Goal: Task Accomplishment & Management: Use online tool/utility

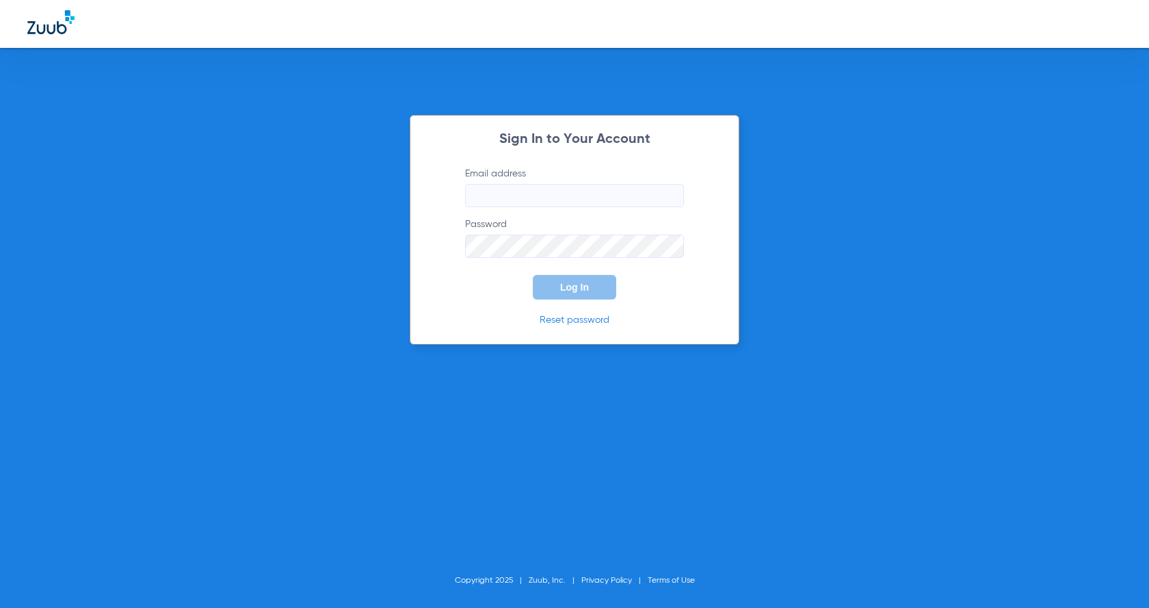
type input "[EMAIL_ADDRESS][DOMAIN_NAME]"
click at [578, 291] on span "Log In" at bounding box center [574, 287] width 29 height 11
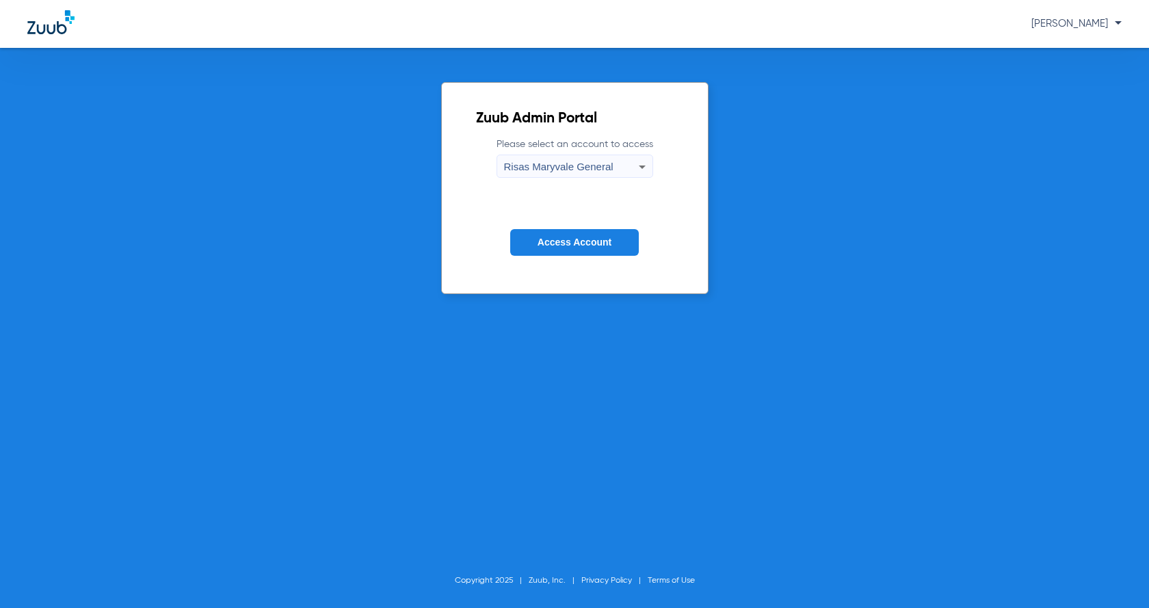
click at [559, 240] on span "Access Account" at bounding box center [574, 242] width 74 height 11
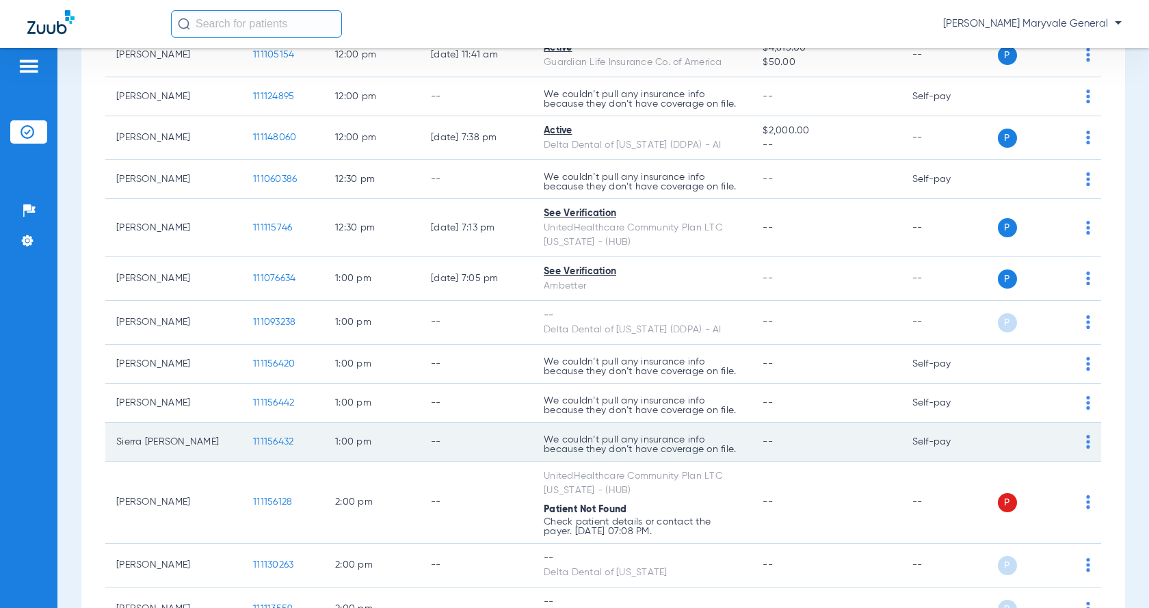
scroll to position [1550, 0]
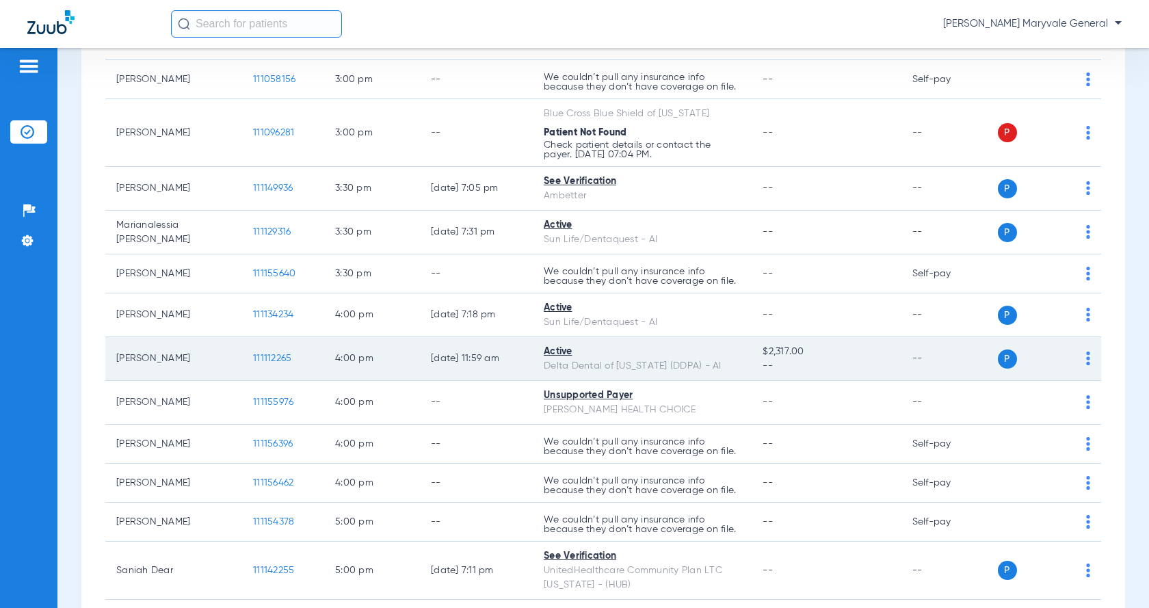
click at [273, 358] on span "111112265" at bounding box center [272, 358] width 38 height 10
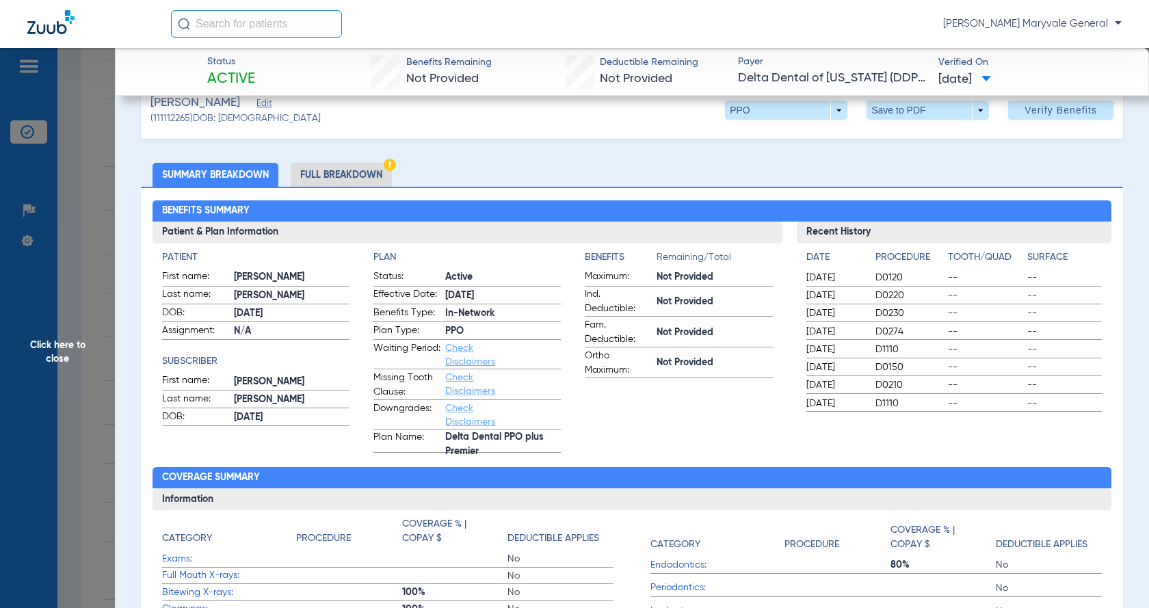
scroll to position [0, 0]
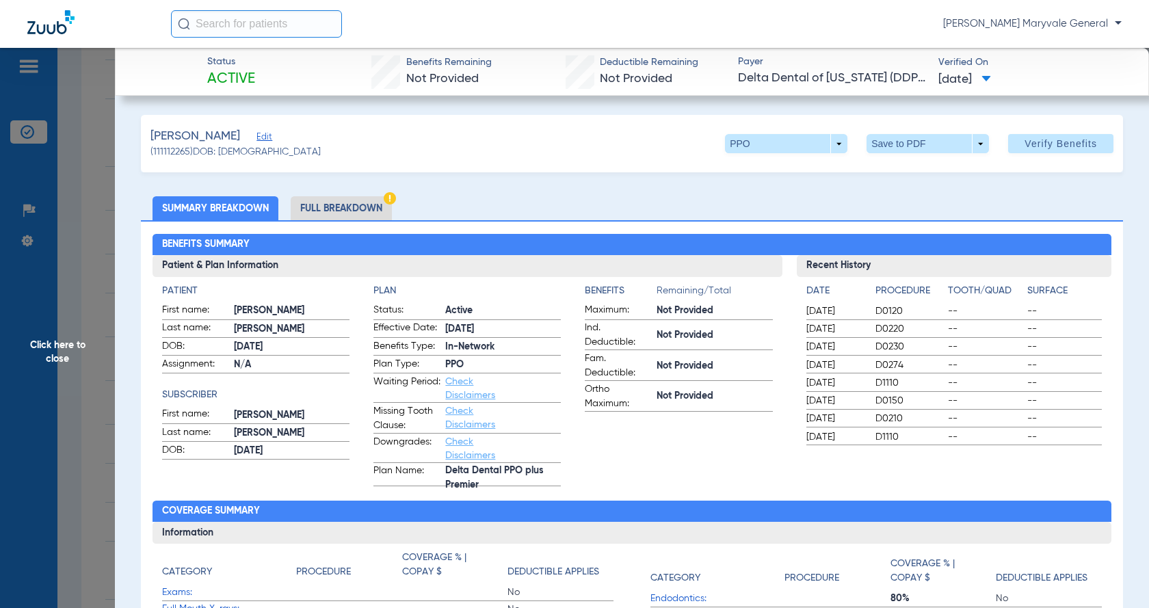
click at [319, 209] on li "Full Breakdown" at bounding box center [341, 208] width 101 height 24
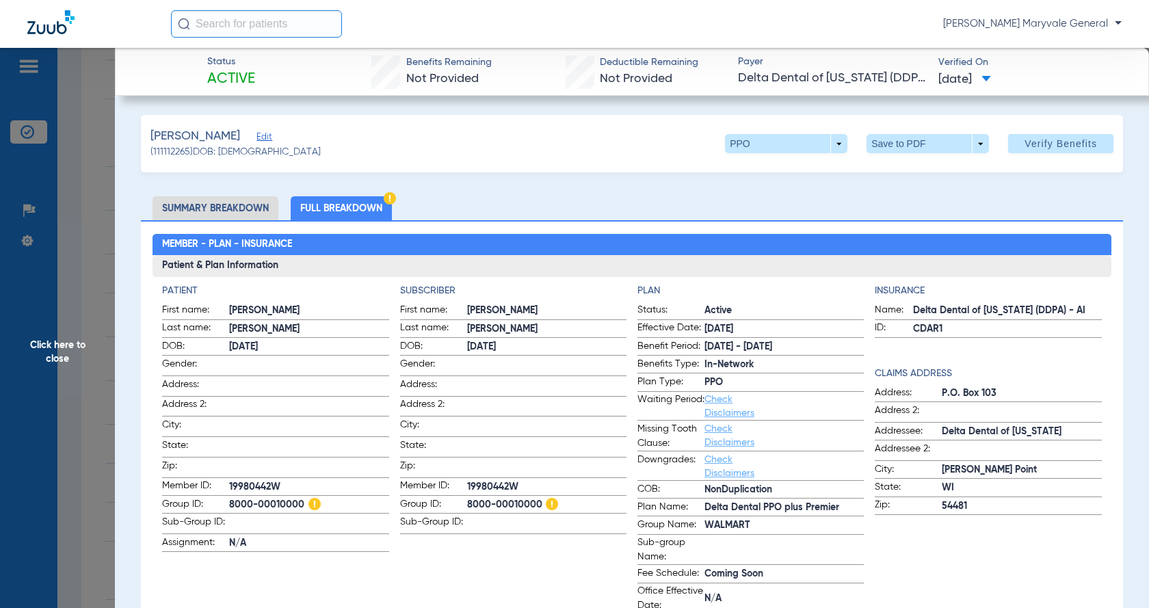
click at [244, 207] on li "Summary Breakdown" at bounding box center [215, 208] width 126 height 24
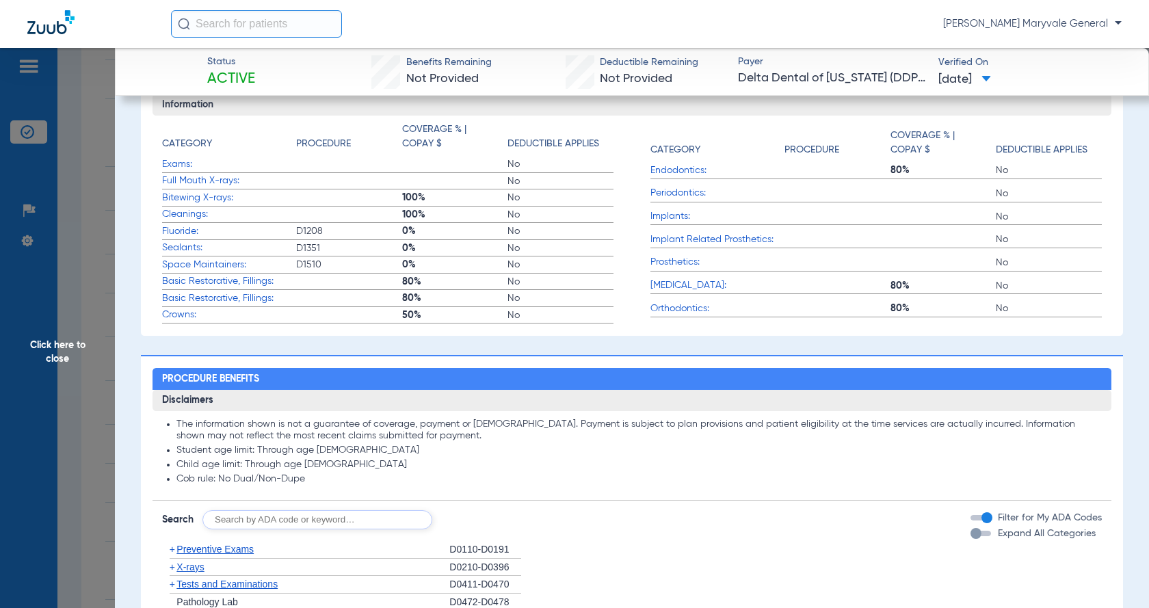
scroll to position [547, 0]
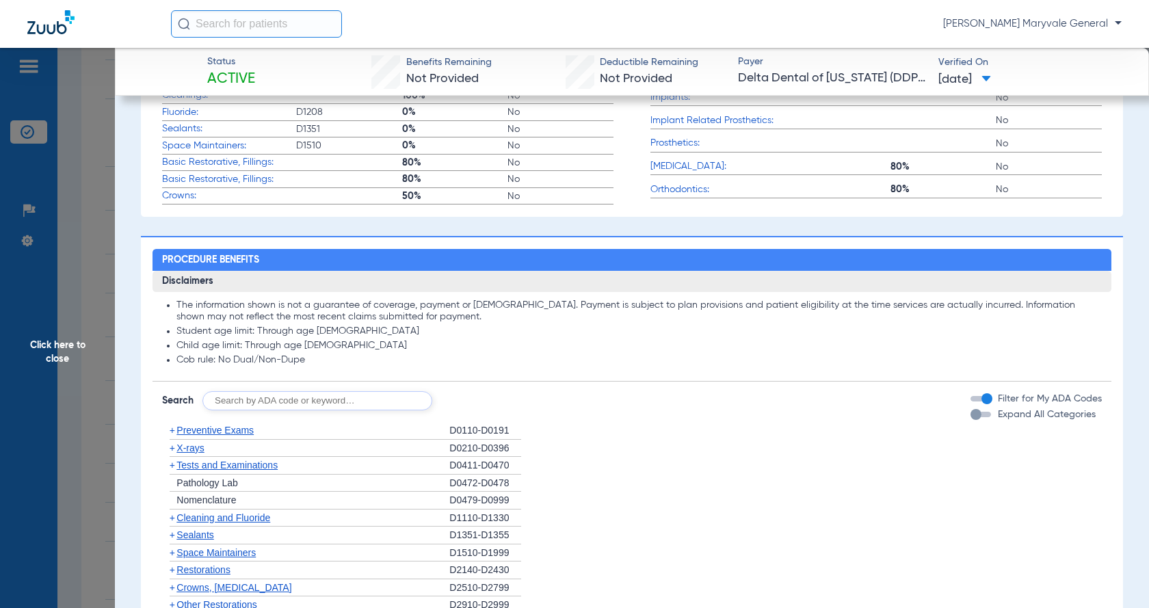
click at [970, 417] on div "button" at bounding box center [975, 414] width 11 height 11
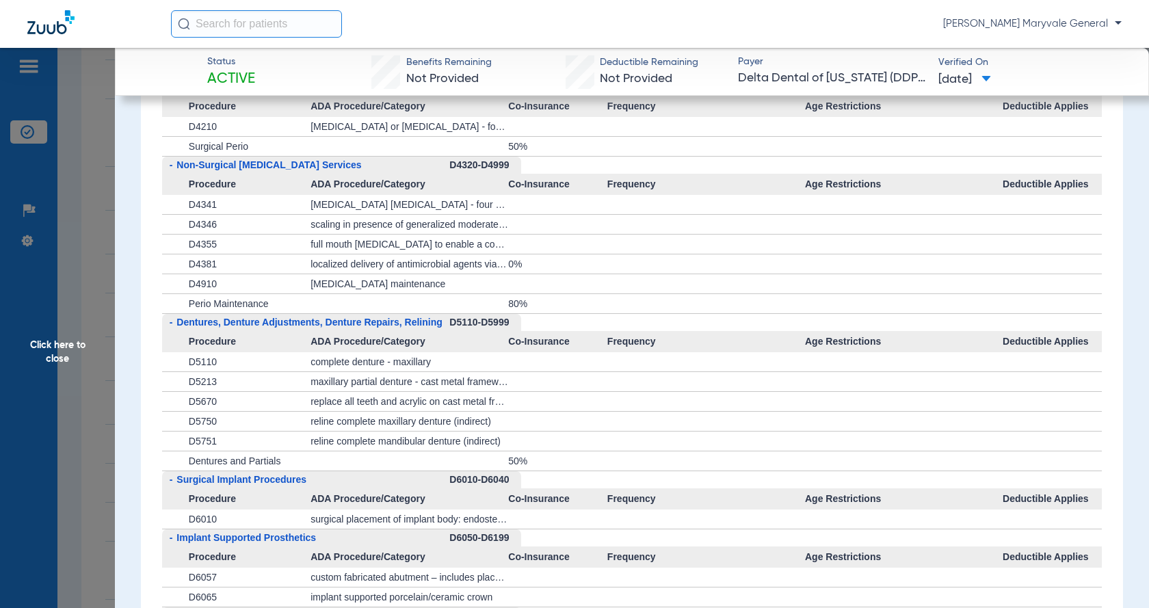
scroll to position [2279, 0]
click at [207, 284] on span "D4910" at bounding box center [203, 284] width 28 height 11
copy span "D4910"
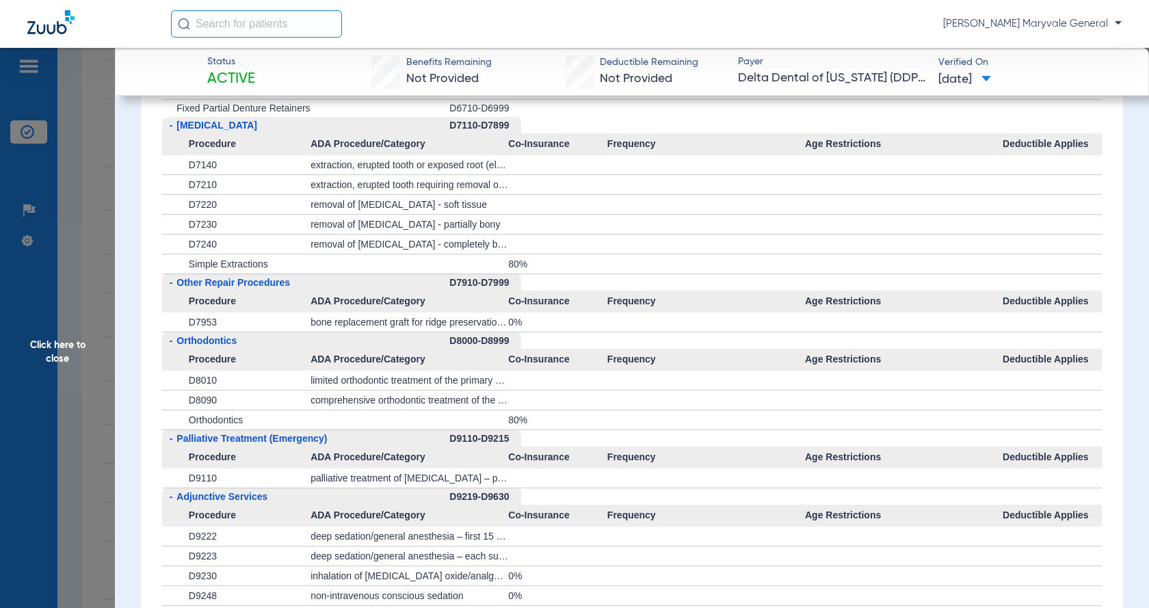
scroll to position [3008, 0]
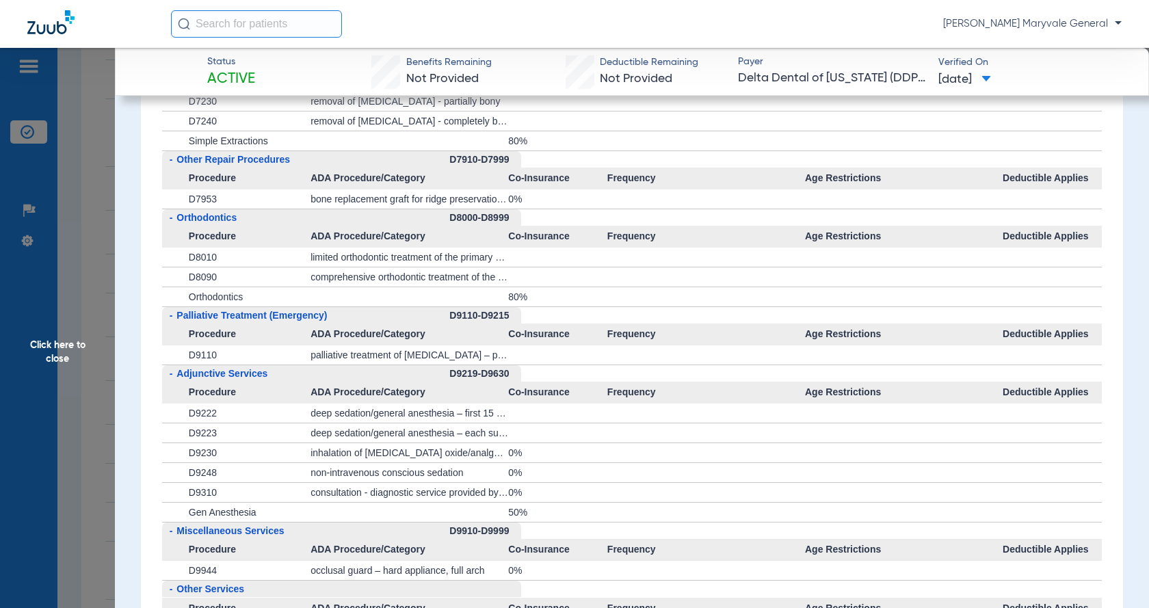
click at [558, 286] on div at bounding box center [557, 276] width 99 height 19
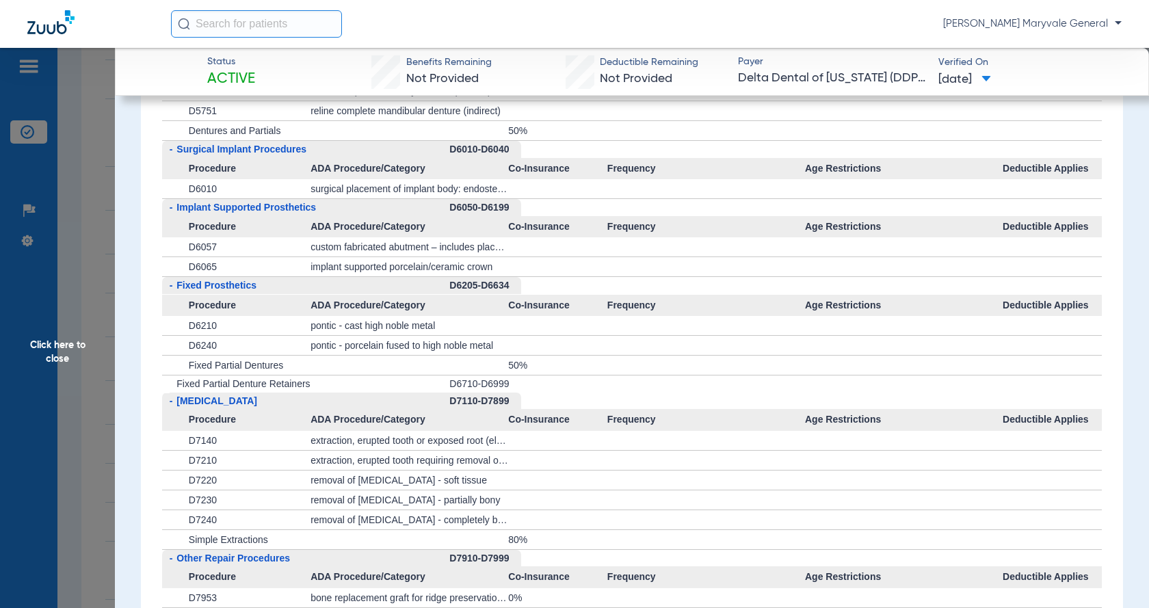
scroll to position [2695, 0]
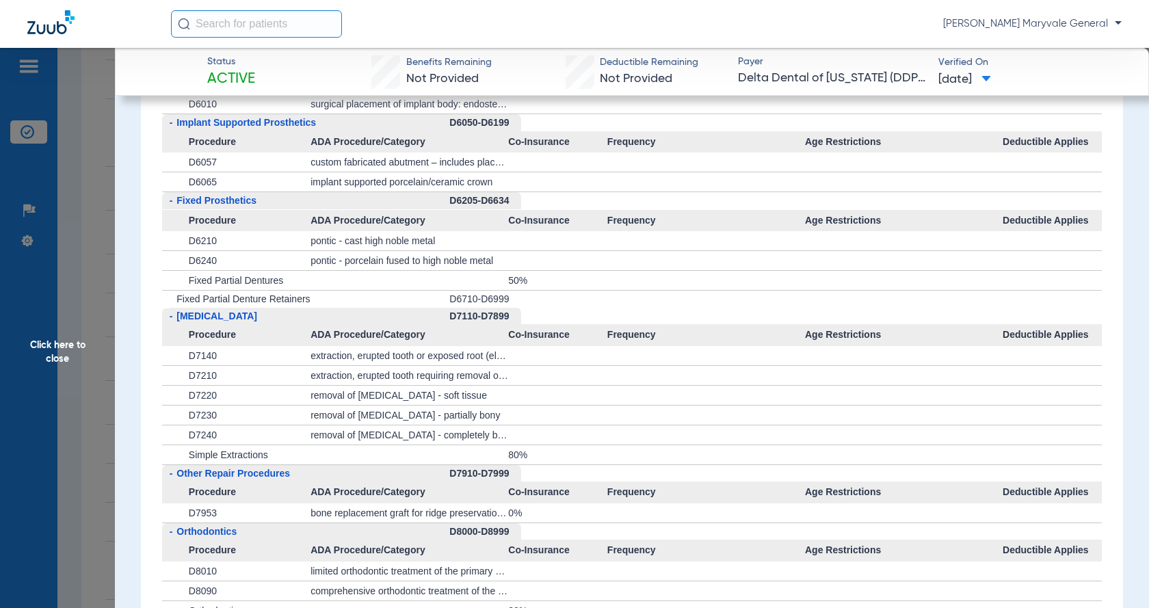
click at [41, 351] on span "Click here to close" at bounding box center [57, 352] width 115 height 608
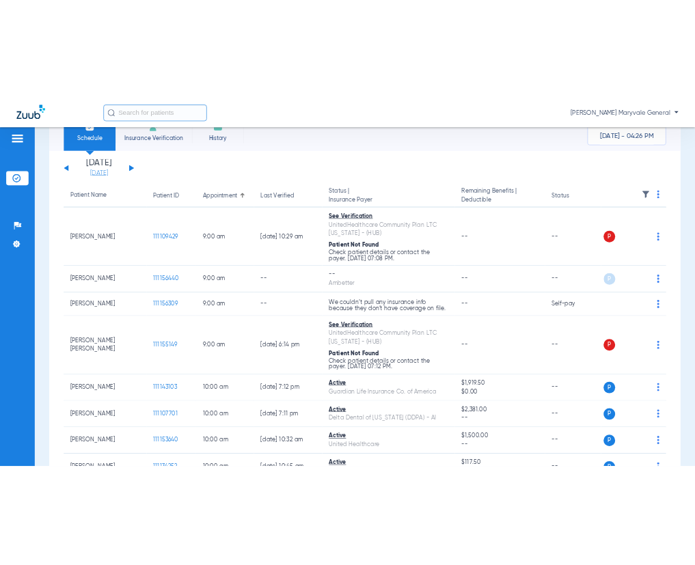
scroll to position [0, 0]
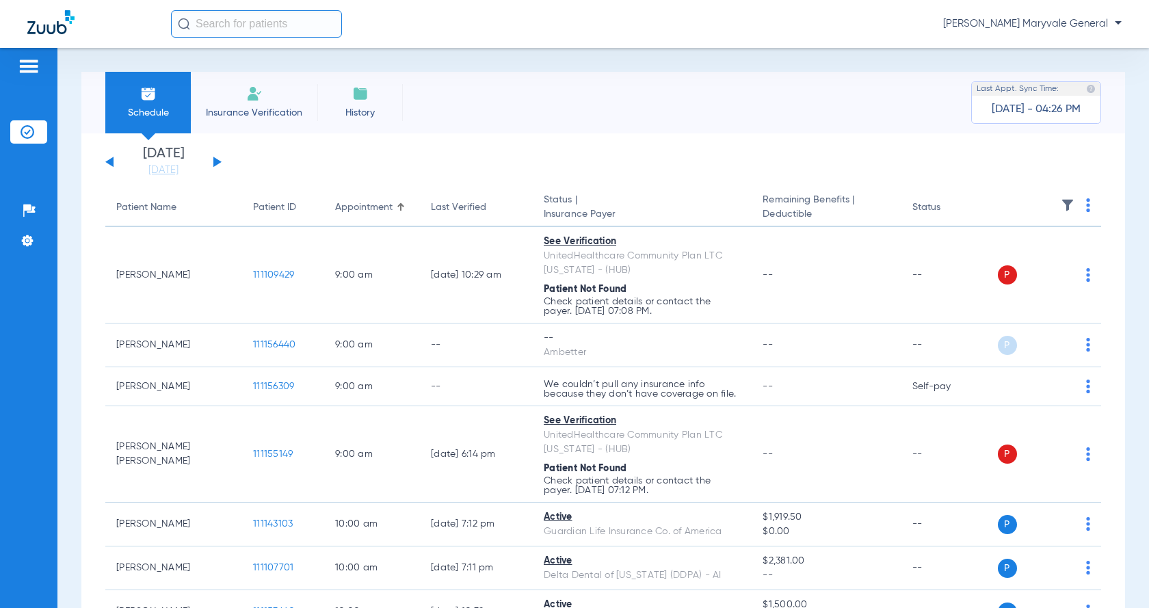
click at [33, 131] on img at bounding box center [28, 132] width 14 height 14
click at [245, 106] on span "Insurance Verification" at bounding box center [254, 113] width 106 height 14
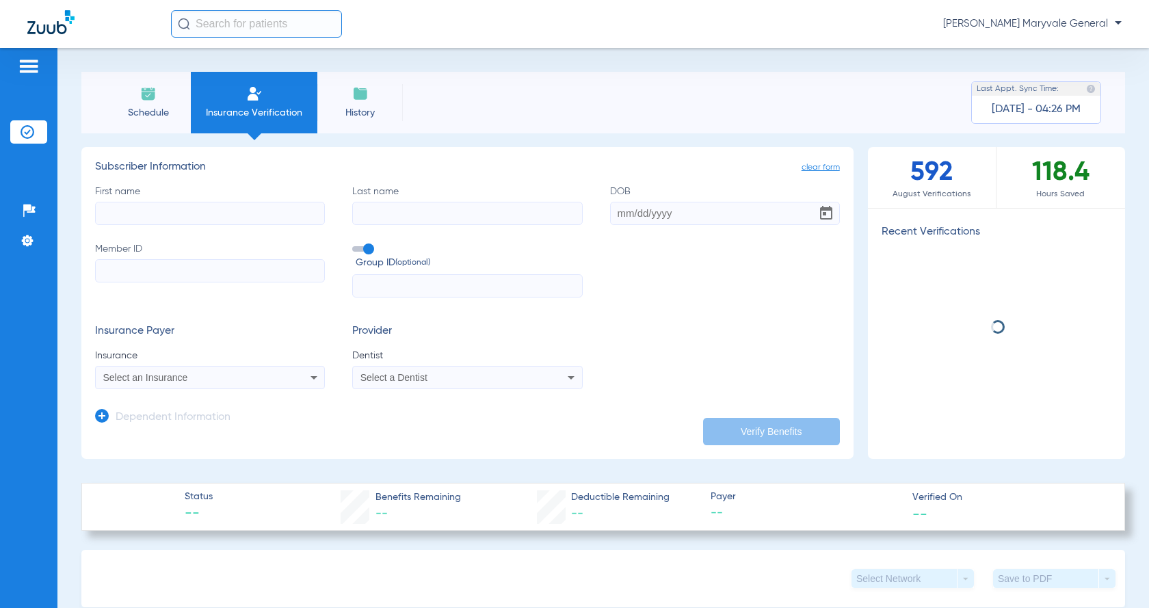
click at [178, 205] on input "First name" at bounding box center [210, 213] width 230 height 23
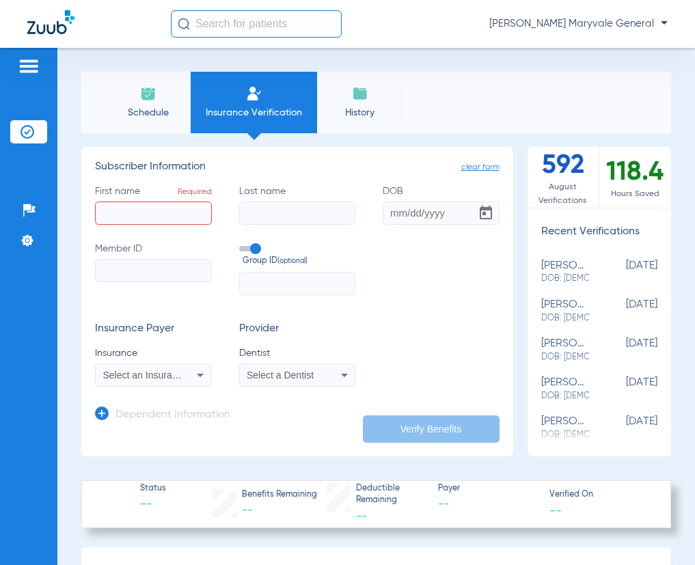
type input "j"
type input "[DEMOGRAPHIC_DATA]"
type input "[PERSON_NAME]"
type input "[DATE]"
paste input "133760042"
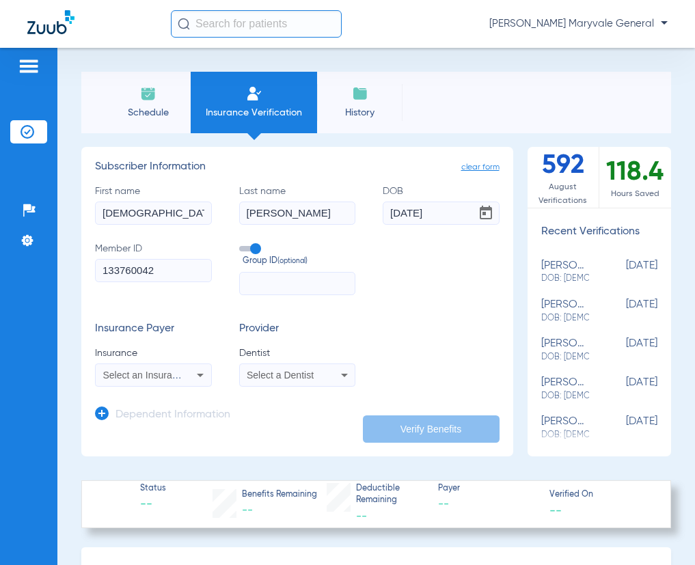
type input "133760042"
click at [291, 284] on input "text" at bounding box center [297, 283] width 117 height 23
type input "101760"
click at [160, 373] on span "Select an Insurance" at bounding box center [145, 375] width 85 height 11
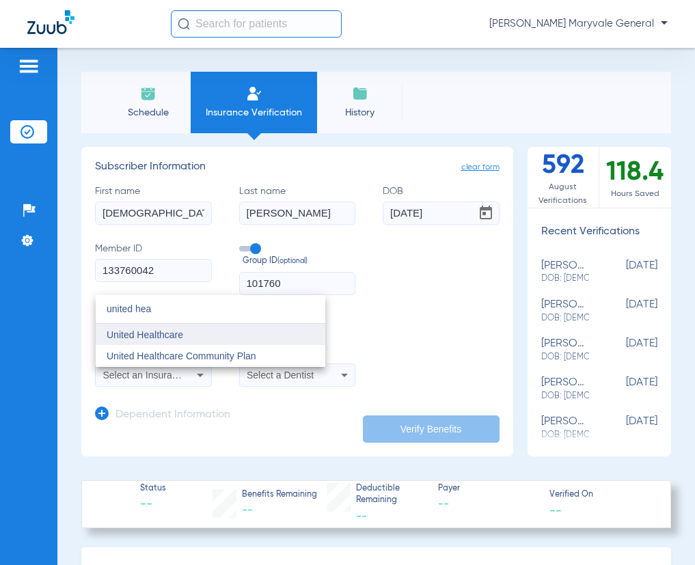
type input "united hea"
click at [175, 336] on span "United Healthcare" at bounding box center [145, 335] width 77 height 11
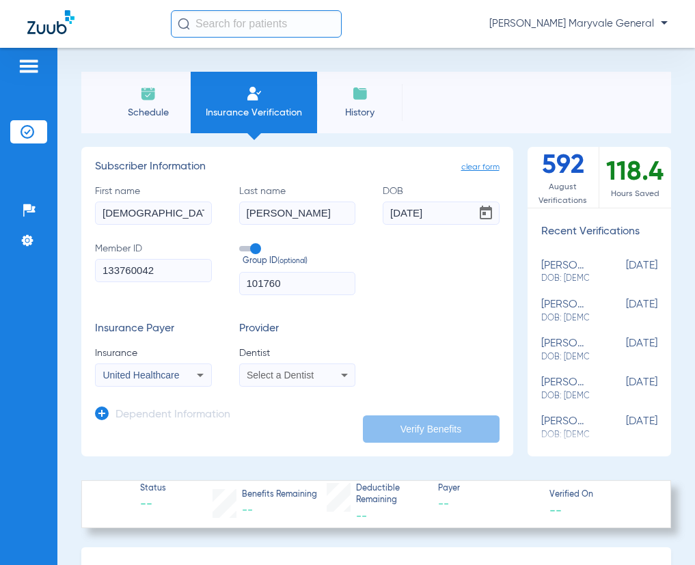
click at [256, 380] on div "Select a Dentist" at bounding box center [298, 375] width 116 height 16
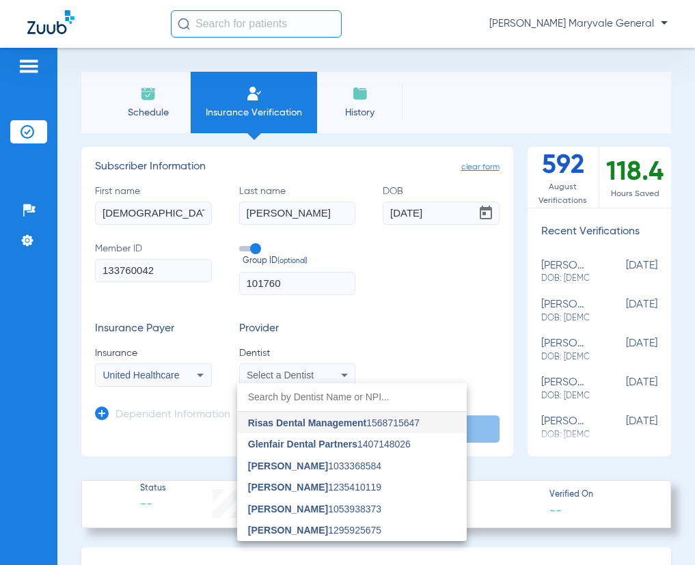
click at [271, 482] on mat-option "[PERSON_NAME] 1235410119" at bounding box center [352, 488] width 230 height 22
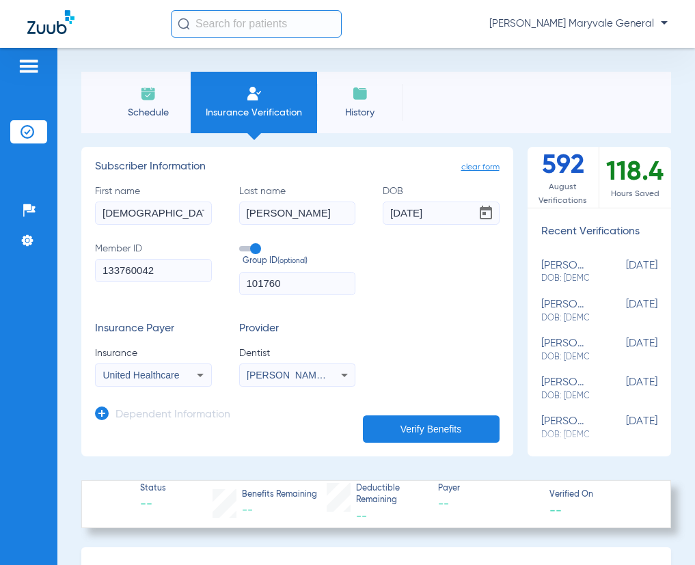
click at [431, 429] on button "Verify Benefits" at bounding box center [431, 429] width 137 height 27
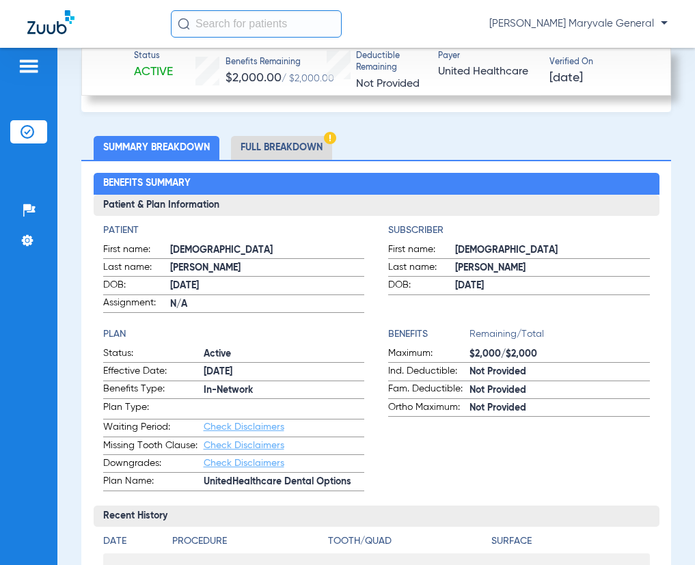
scroll to position [456, 0]
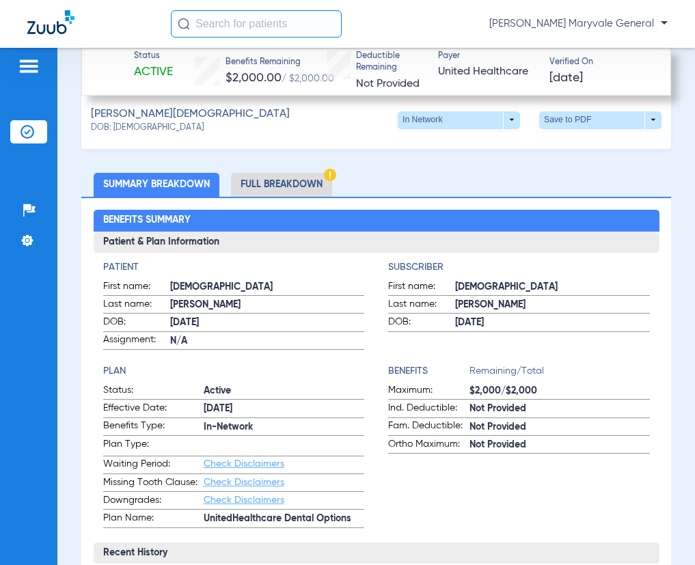
click at [166, 180] on li "Summary Breakdown" at bounding box center [157, 185] width 126 height 24
click at [275, 188] on li "Full Breakdown" at bounding box center [281, 185] width 101 height 24
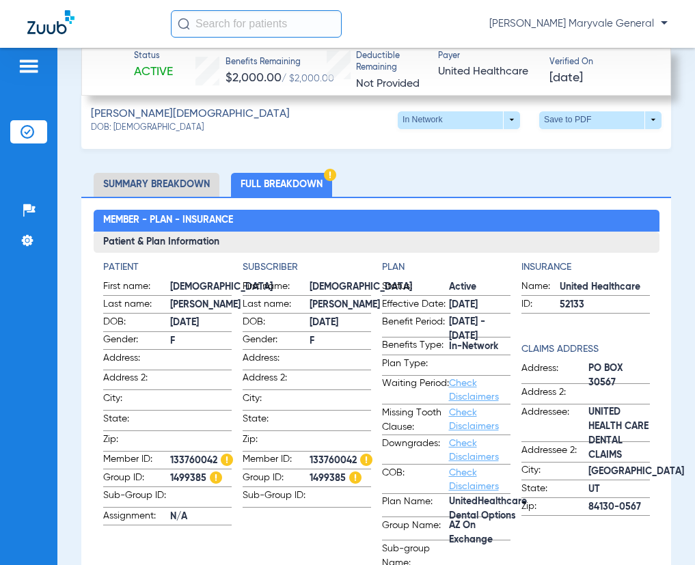
click at [189, 474] on span "1499385" at bounding box center [201, 479] width 62 height 14
copy span "1499385"
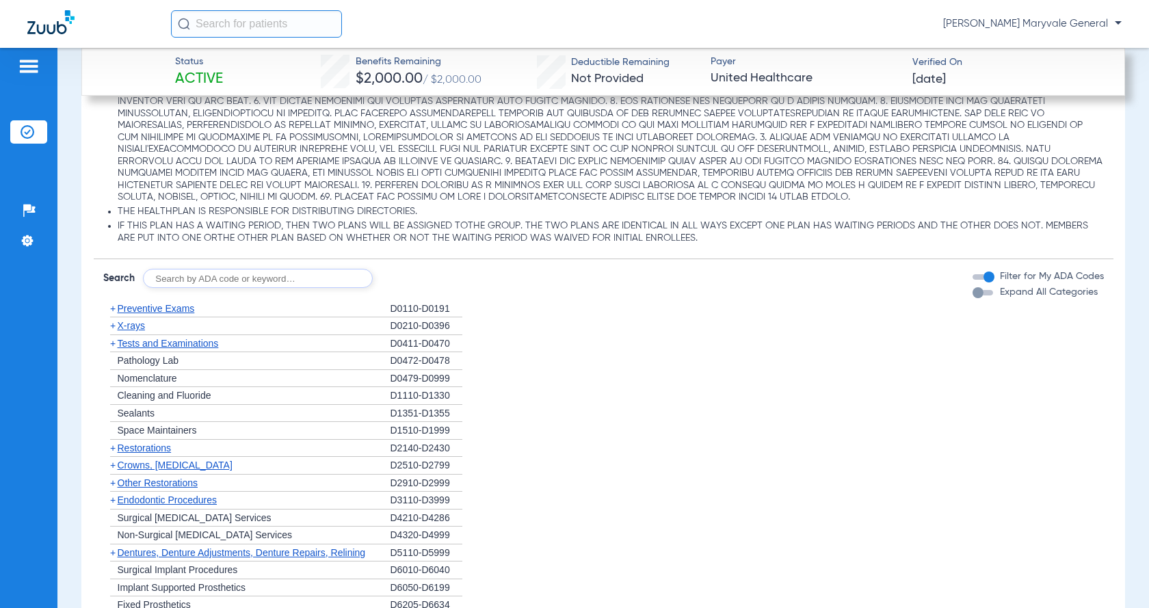
scroll to position [1550, 0]
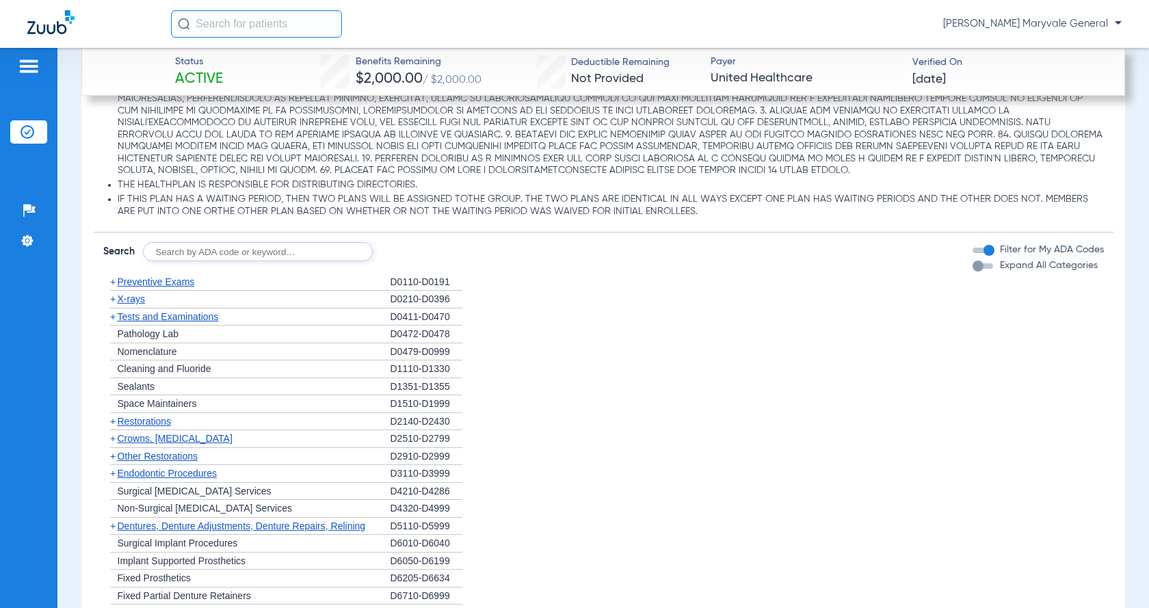
click at [1008, 270] on span "Expand All Categories" at bounding box center [1049, 265] width 98 height 10
click at [997, 269] on button "Expand All Categories" at bounding box center [984, 265] width 25 height 5
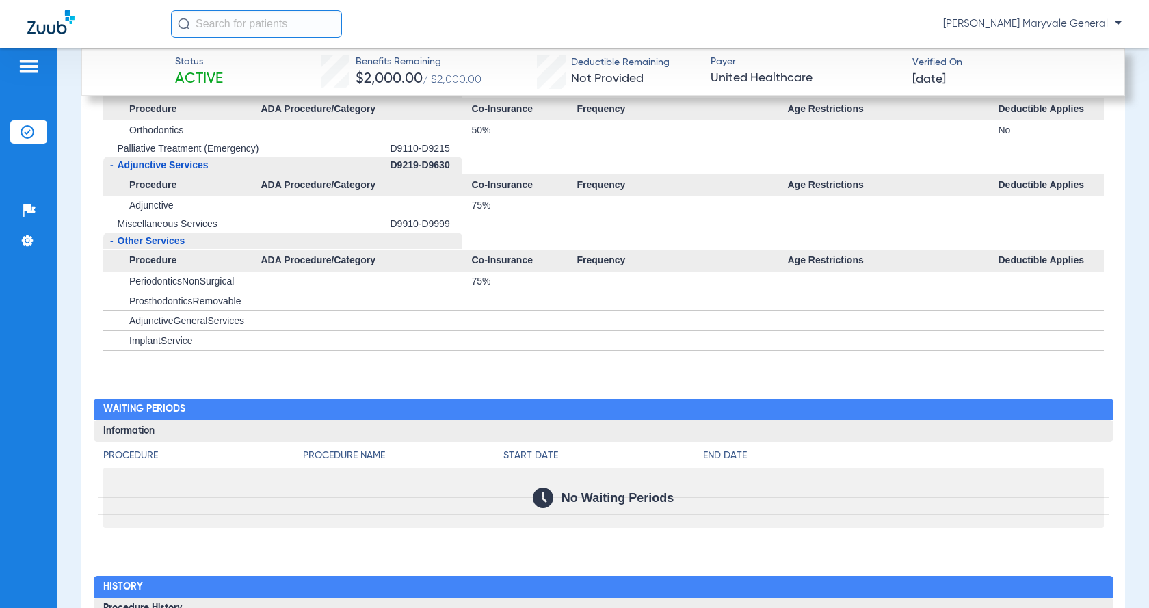
scroll to position [2552, 0]
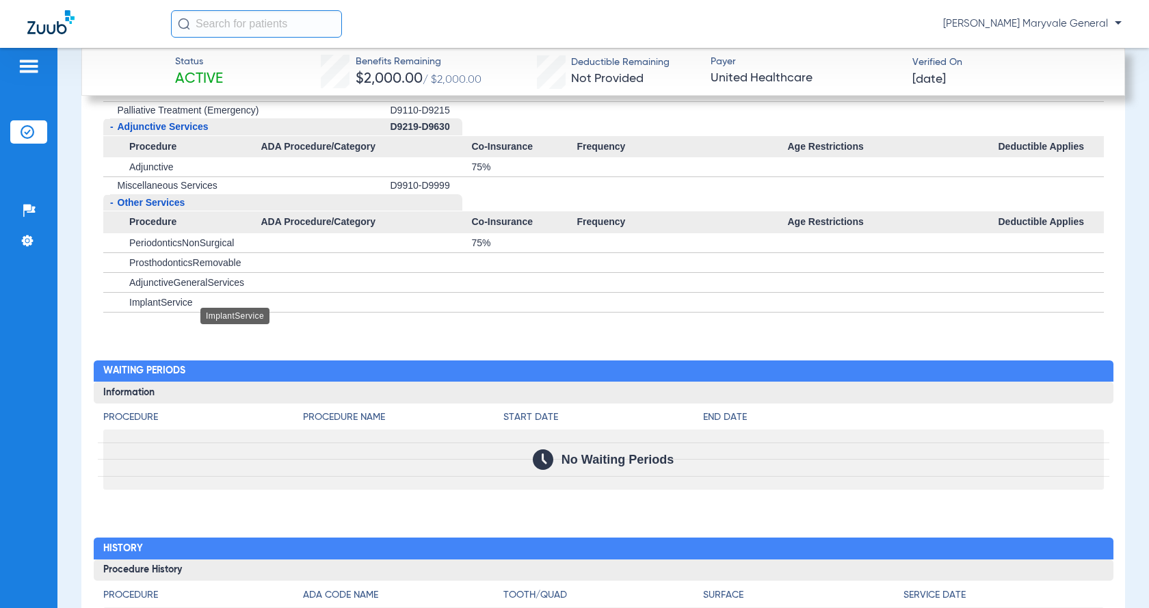
click at [181, 308] on span "ImplantService" at bounding box center [161, 302] width 64 height 11
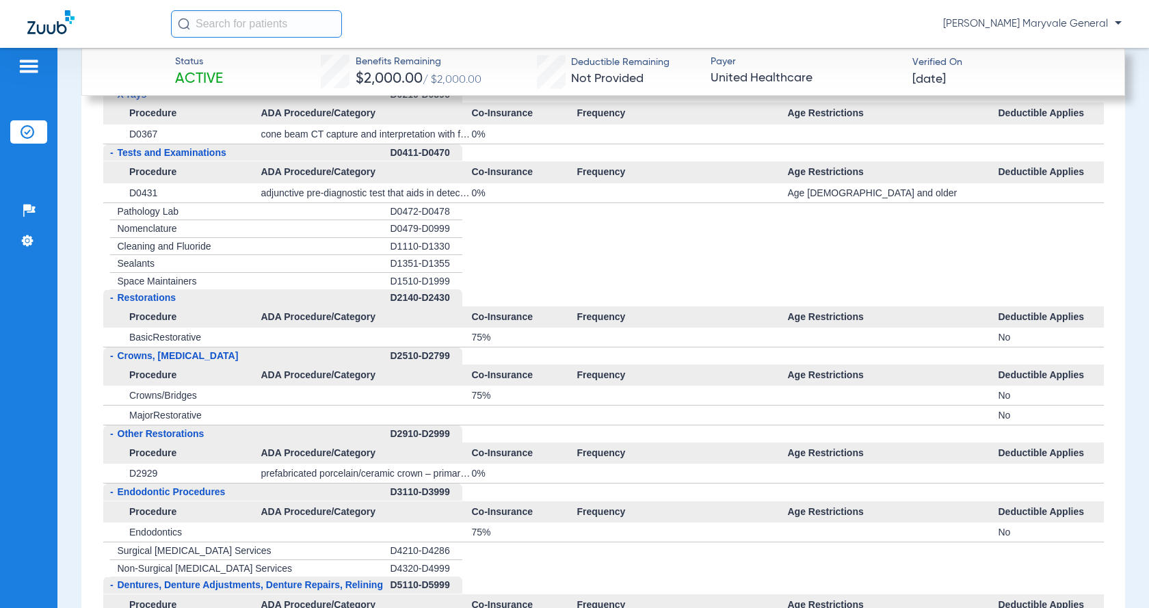
scroll to position [1845, 0]
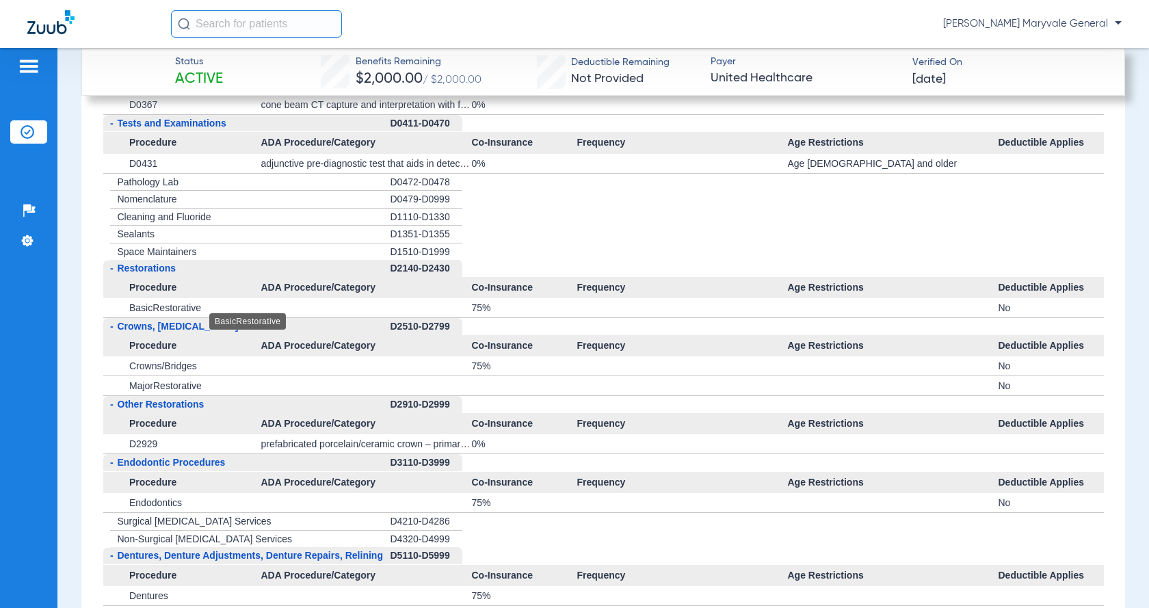
click at [168, 313] on span "BasicRestorative" at bounding box center [165, 307] width 72 height 11
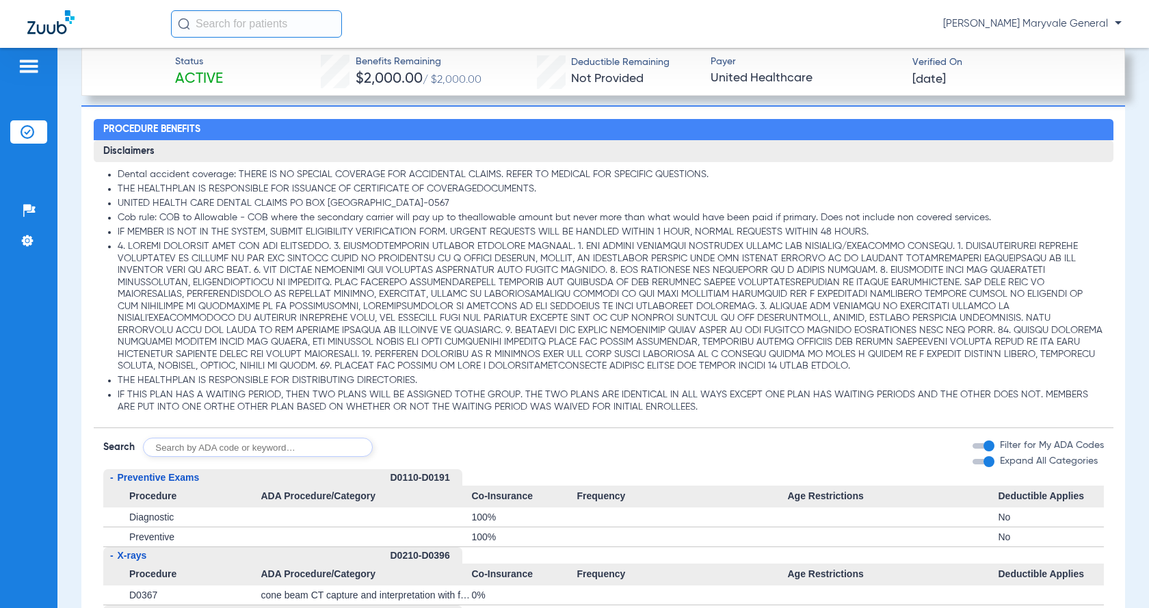
scroll to position [1298, 0]
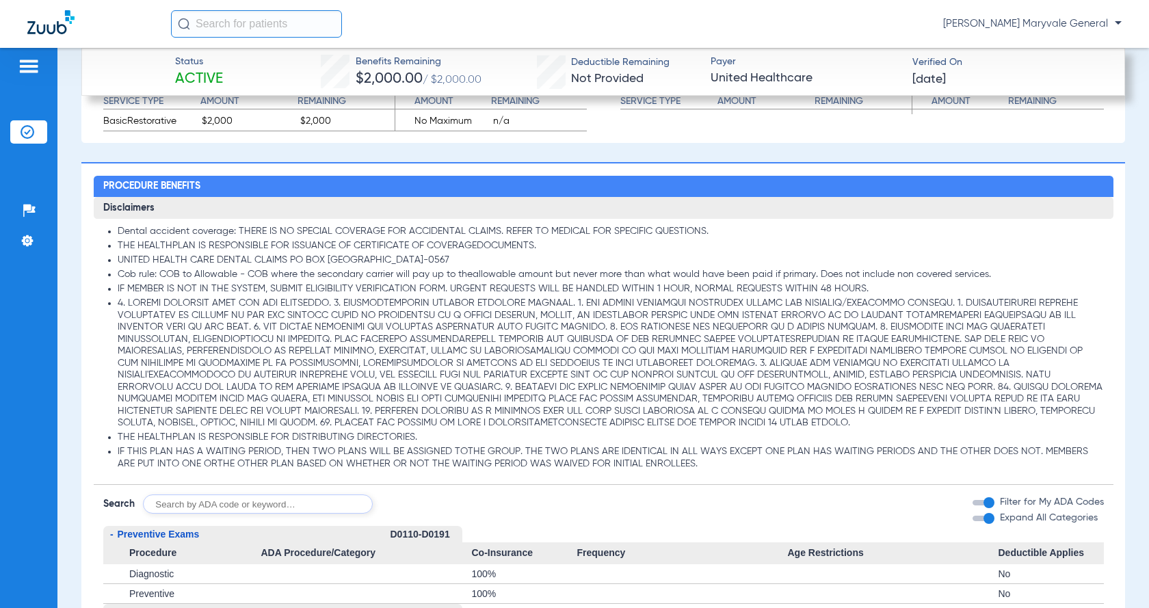
click at [282, 513] on input "text" at bounding box center [258, 503] width 230 height 19
type input "D2950"
click button "Search" at bounding box center [424, 503] width 54 height 19
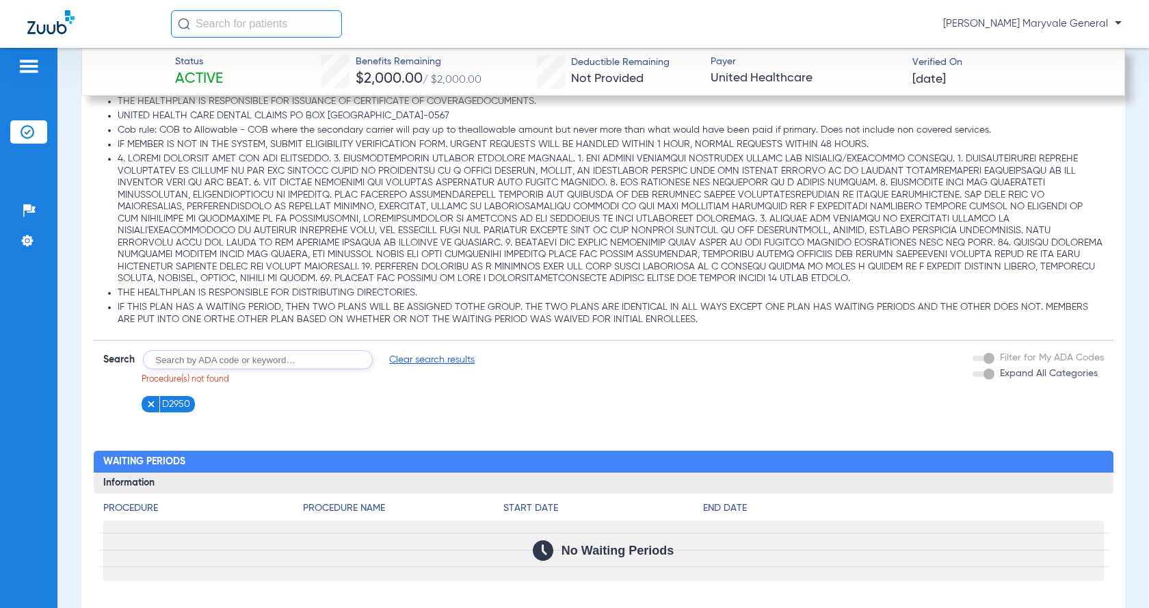
scroll to position [1480, 0]
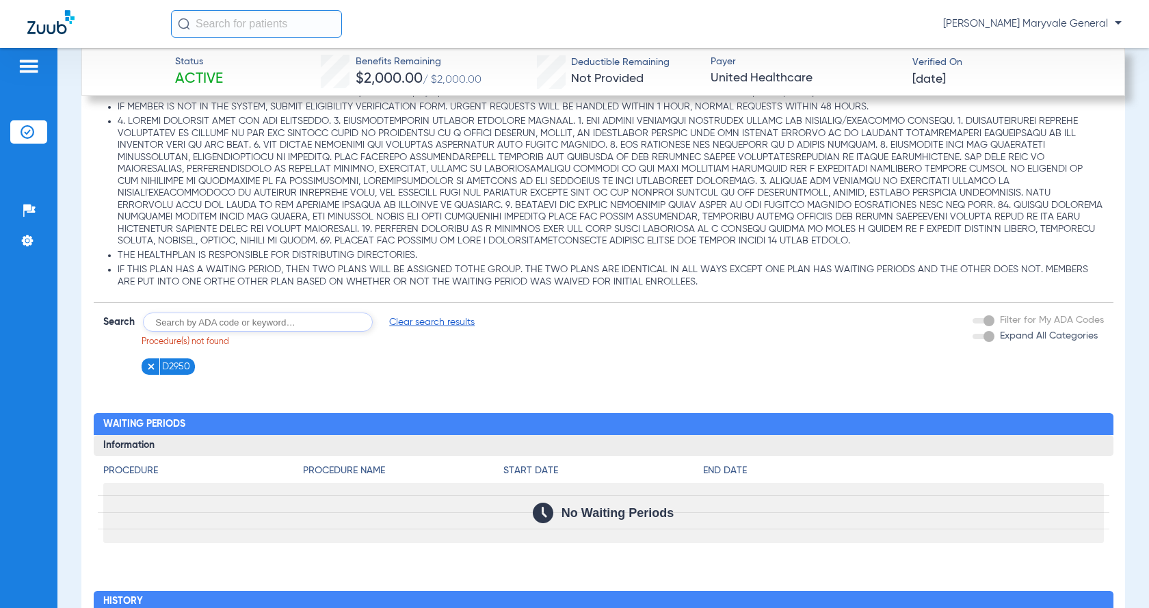
click at [278, 332] on input "text" at bounding box center [258, 321] width 230 height 19
type input "D2950"
click button "Search" at bounding box center [424, 321] width 54 height 19
type input "build up"
click button "Search" at bounding box center [424, 321] width 54 height 19
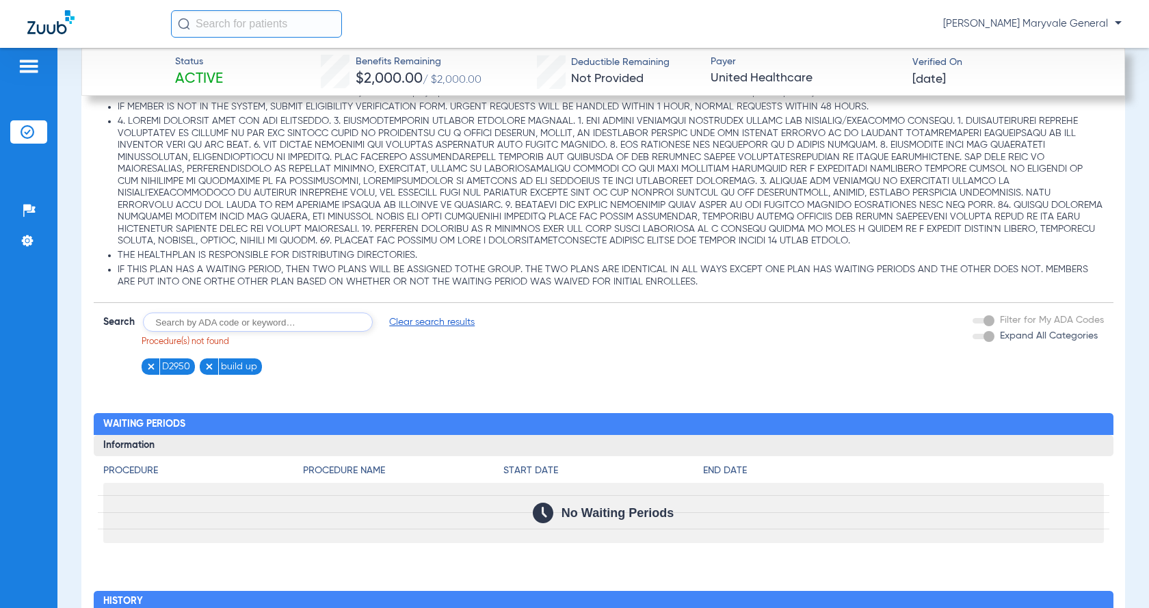
click at [147, 371] on img at bounding box center [151, 367] width 10 height 10
click at [148, 390] on div "Procedure Benefits Disclaimers Dental accident coverage: THERE IS NO SPECIAL CO…" at bounding box center [602, 380] width 1043 height 800
click at [144, 375] on li "build up" at bounding box center [173, 366] width 62 height 17
click at [146, 371] on img at bounding box center [151, 367] width 10 height 10
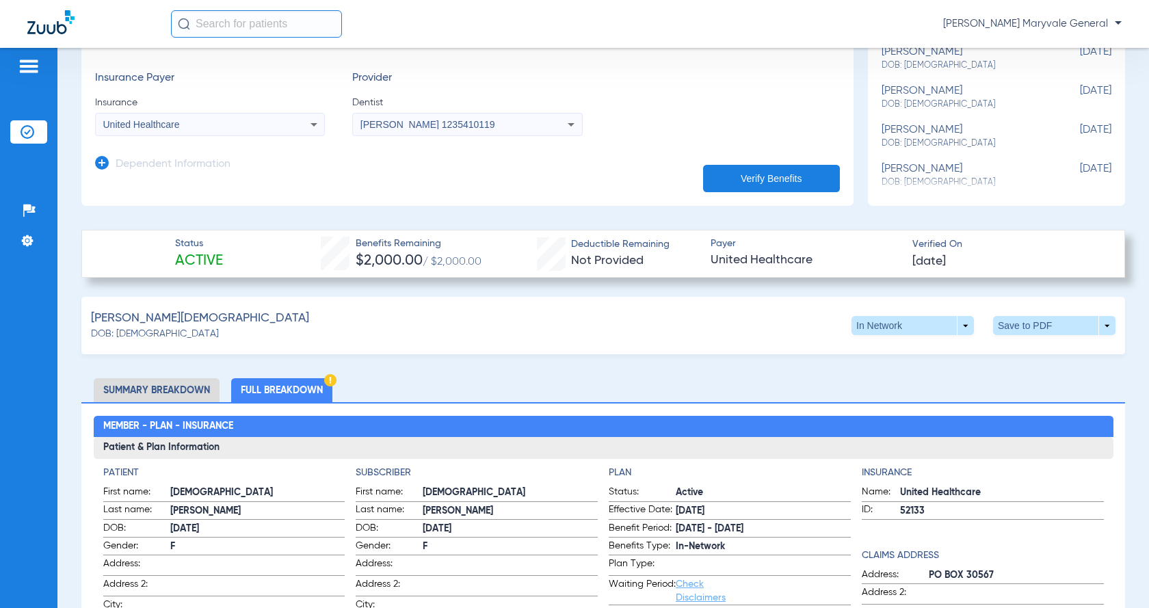
scroll to position [204, 0]
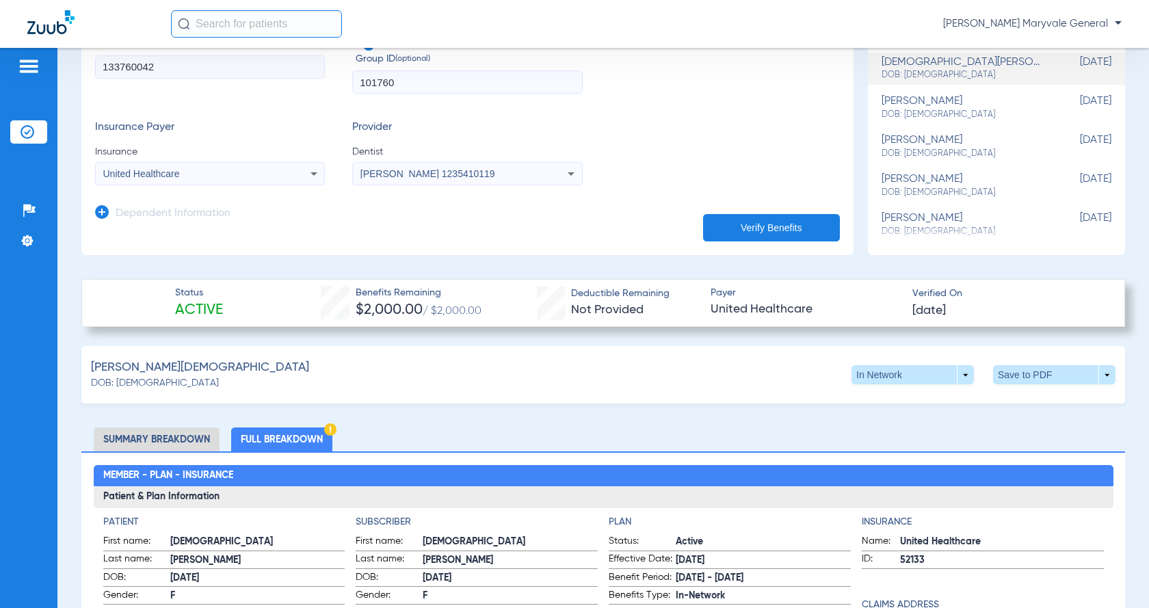
click at [163, 442] on li "Summary Breakdown" at bounding box center [157, 439] width 126 height 24
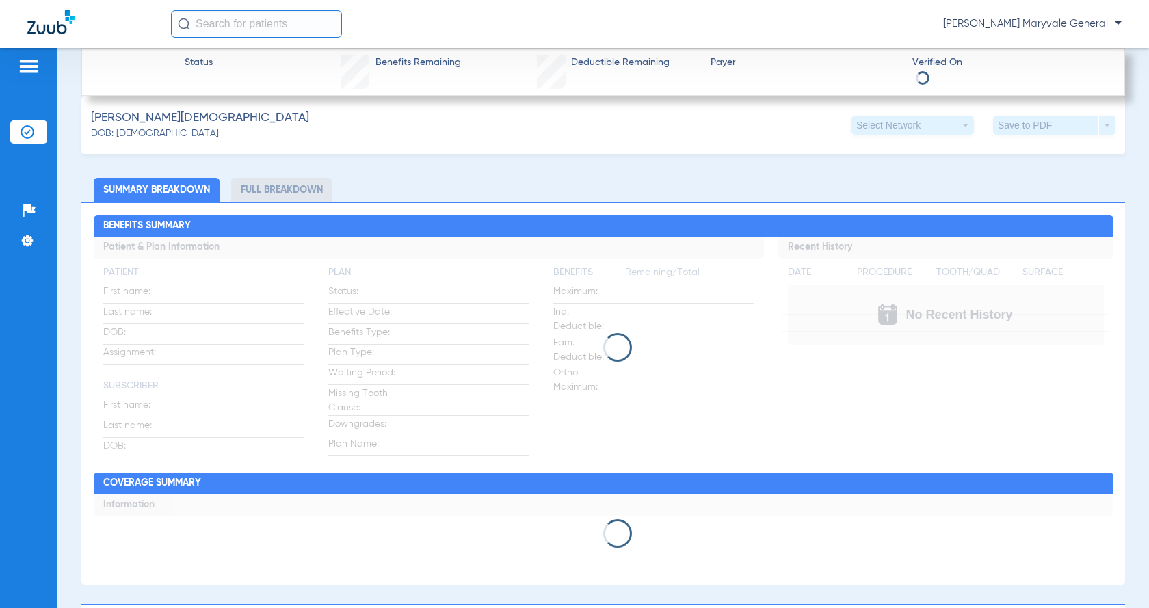
scroll to position [477, 0]
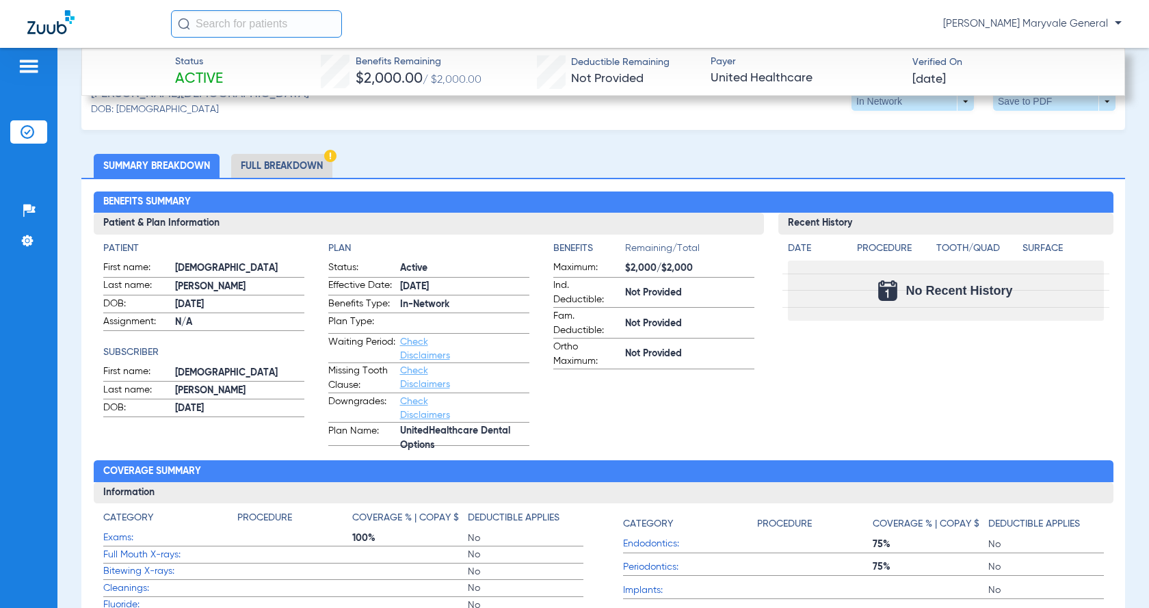
click at [414, 374] on link "Check Disclaimers" at bounding box center [425, 377] width 50 height 23
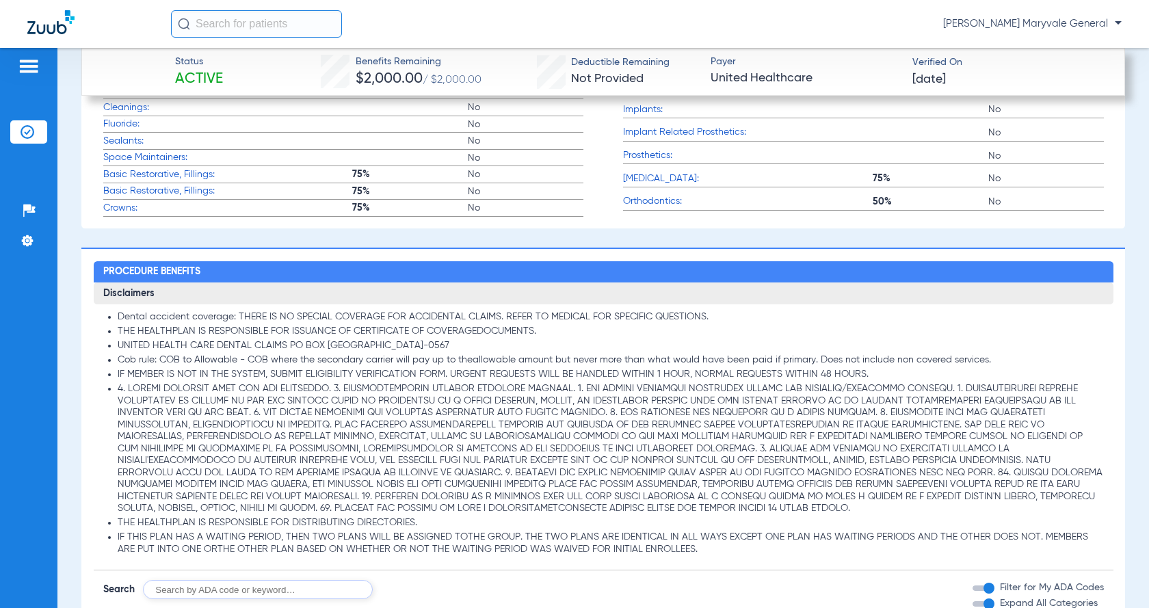
scroll to position [1118, 0]
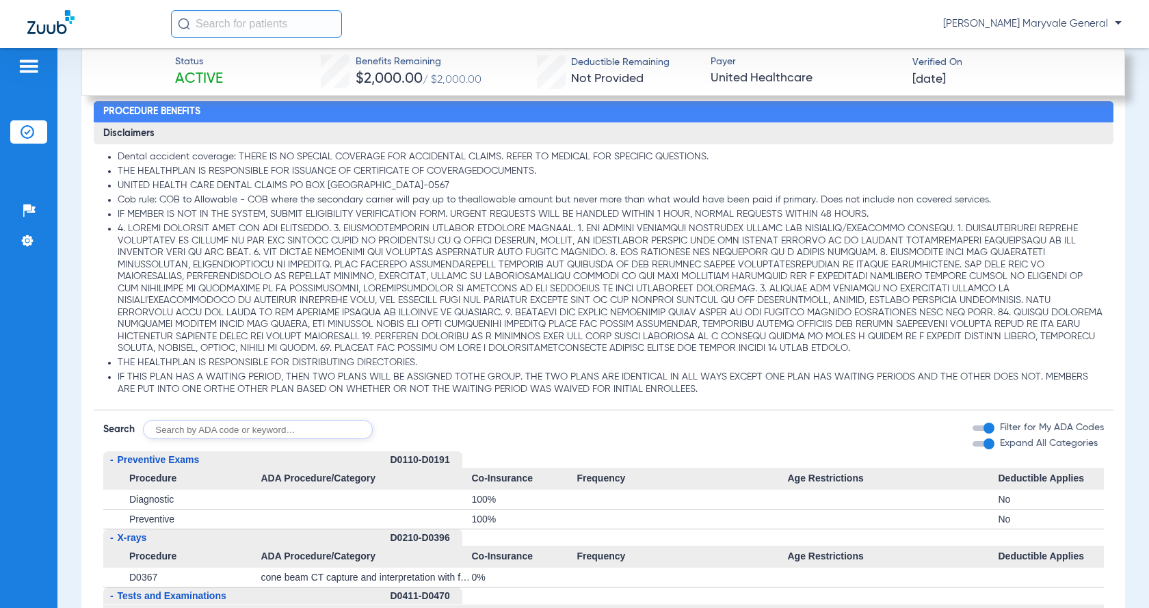
click at [166, 267] on li at bounding box center [611, 289] width 986 height 132
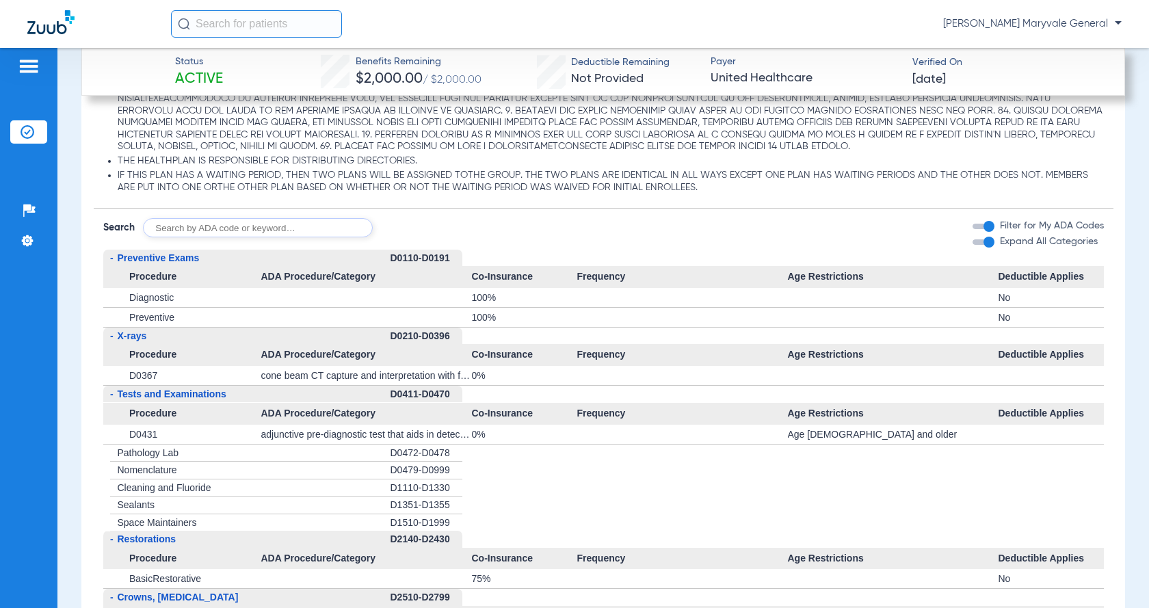
scroll to position [1300, 0]
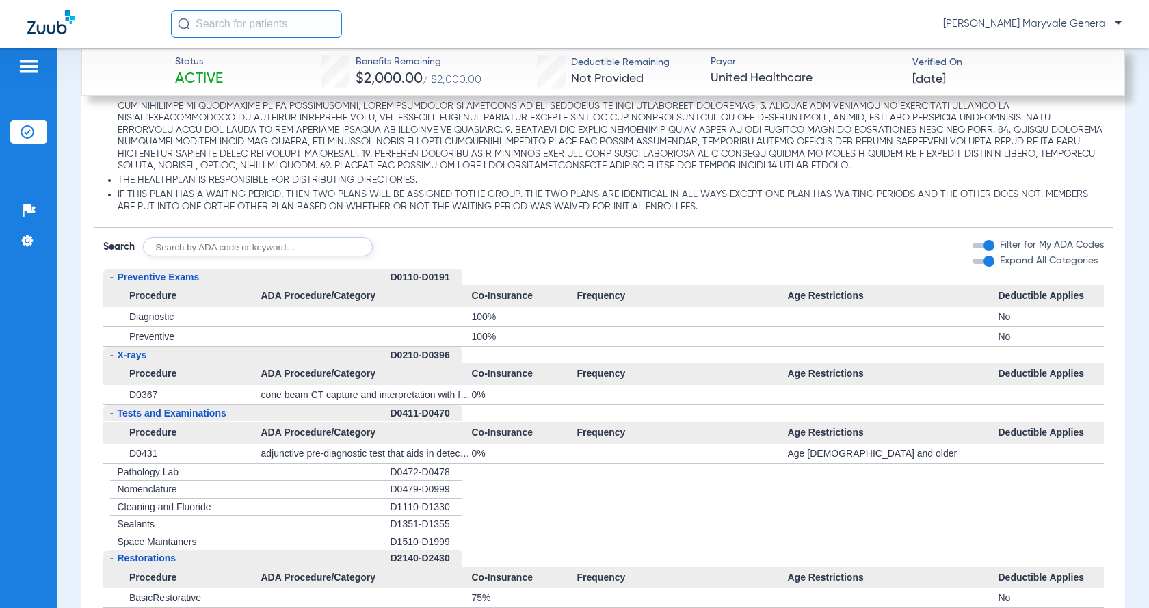
click at [271, 256] on input "text" at bounding box center [258, 246] width 230 height 19
type input "D2950"
click at [415, 256] on button "Search" at bounding box center [424, 246] width 54 height 19
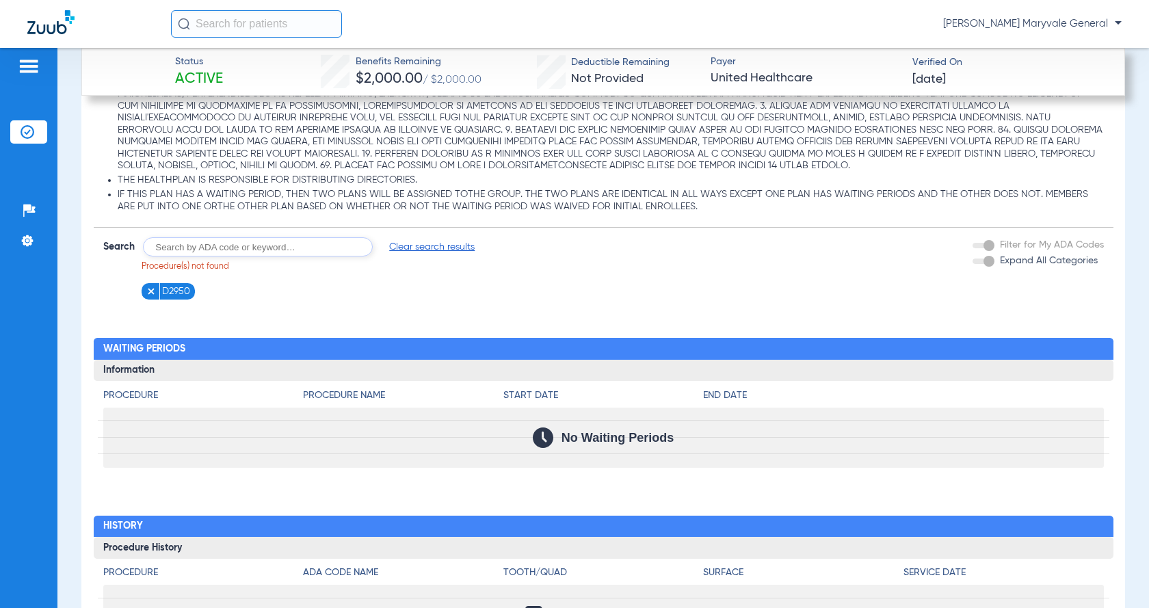
click at [148, 296] on img at bounding box center [151, 291] width 10 height 10
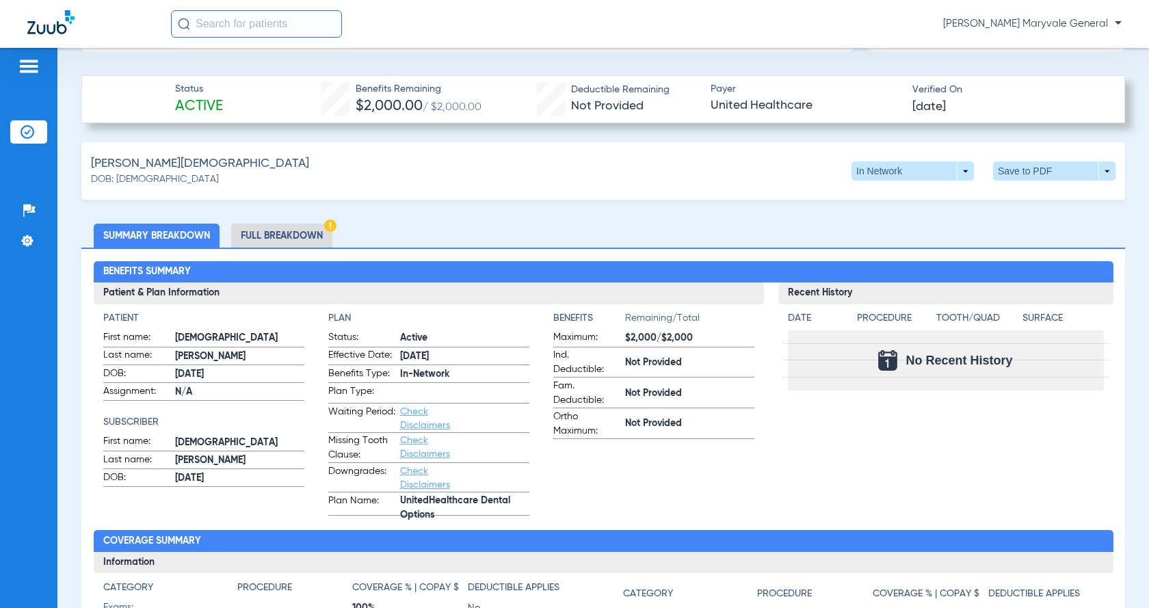
scroll to position [388, 0]
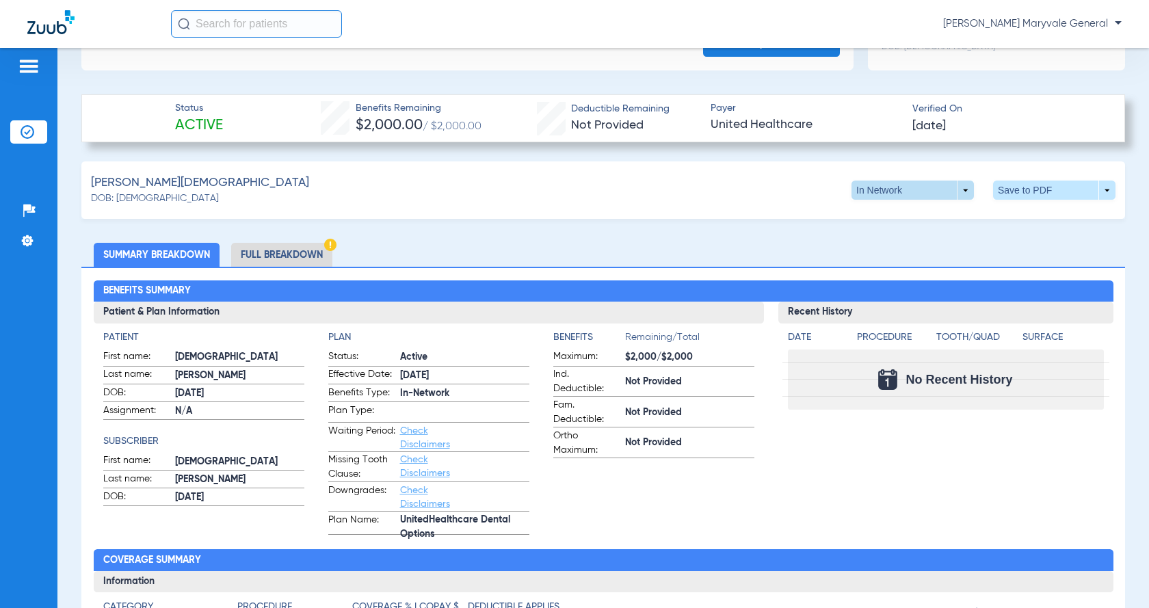
click at [896, 192] on span at bounding box center [912, 190] width 33 height 33
click at [887, 192] on div at bounding box center [574, 304] width 1149 height 608
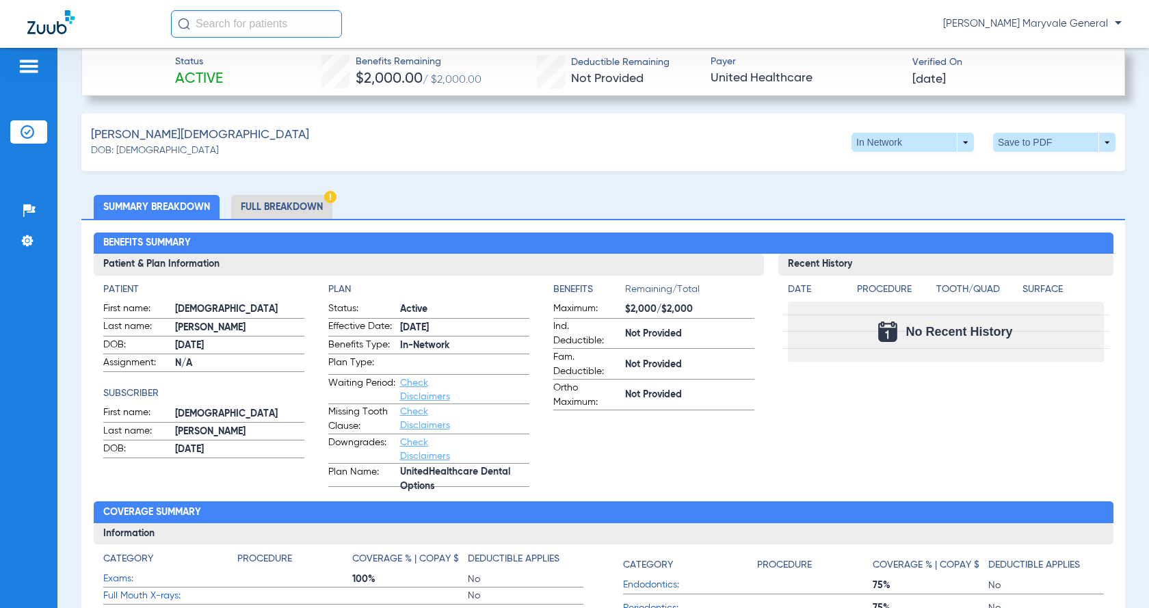
scroll to position [456, 0]
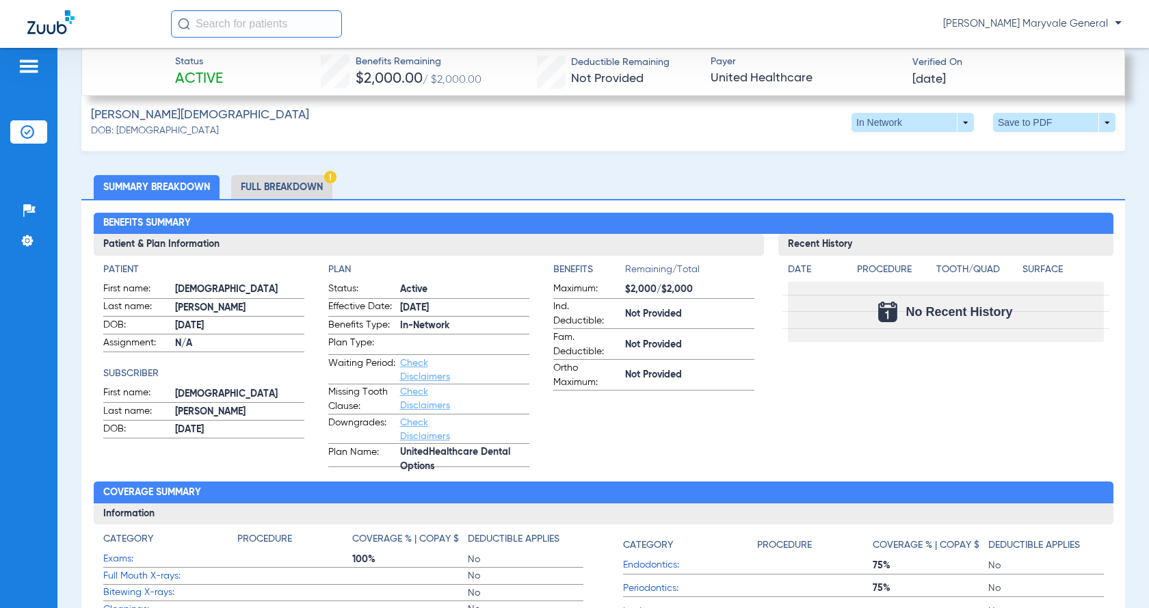
click at [420, 428] on span "Check Disclaimers" at bounding box center [433, 429] width 67 height 27
click at [416, 431] on link "Check Disclaimers" at bounding box center [425, 429] width 50 height 23
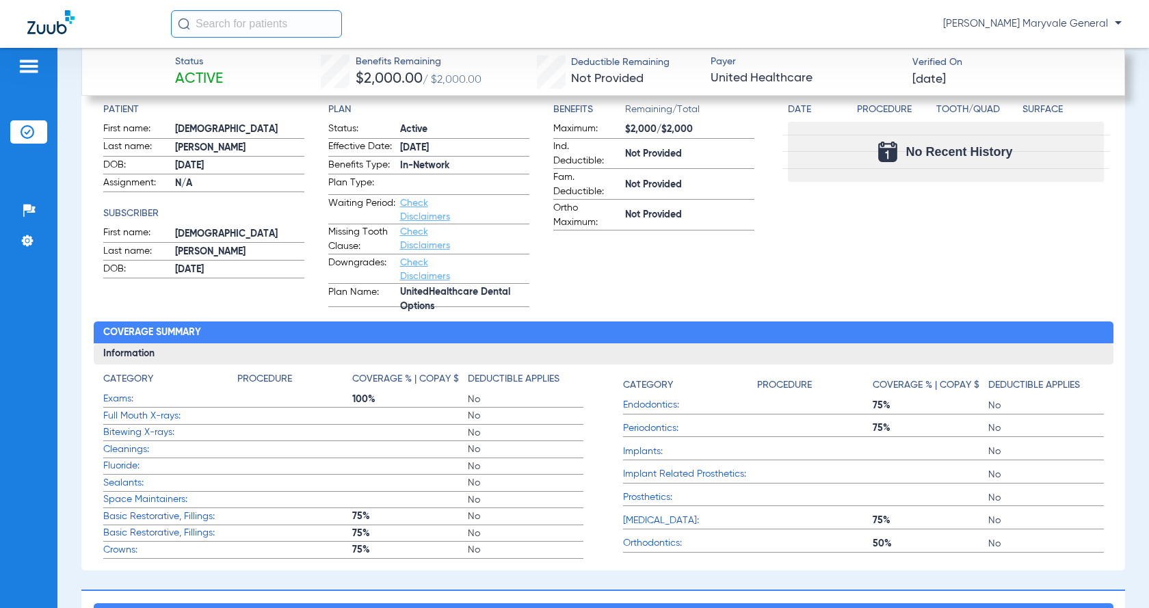
scroll to position [587, 0]
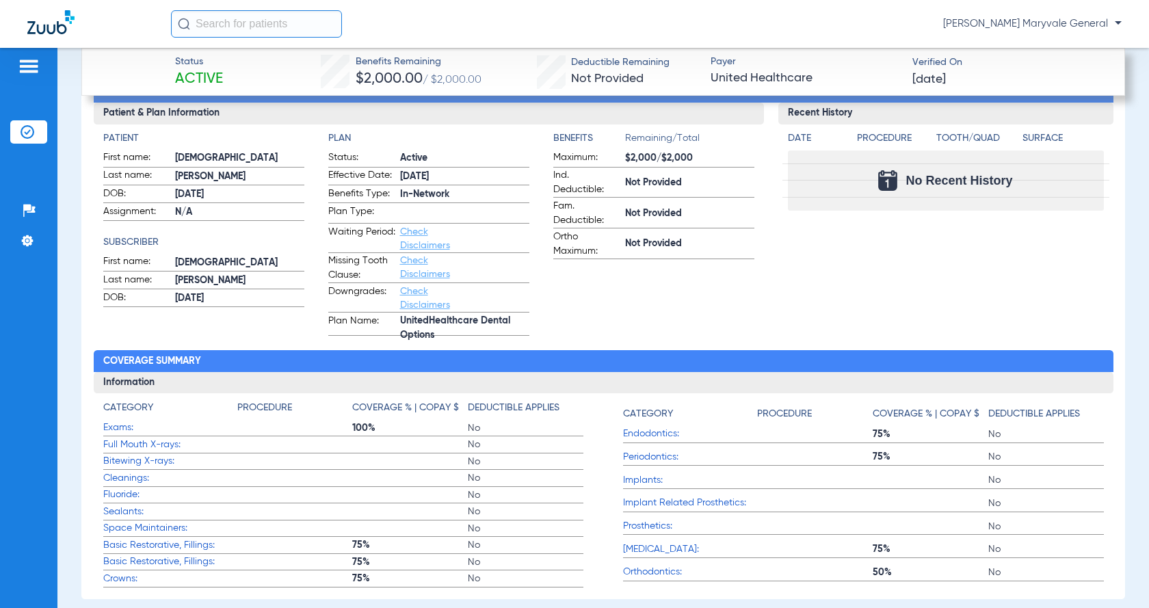
click at [1092, 289] on div "Recent History Date Procedure Tooth/Quad Surface No Recent History" at bounding box center [945, 219] width 335 height 233
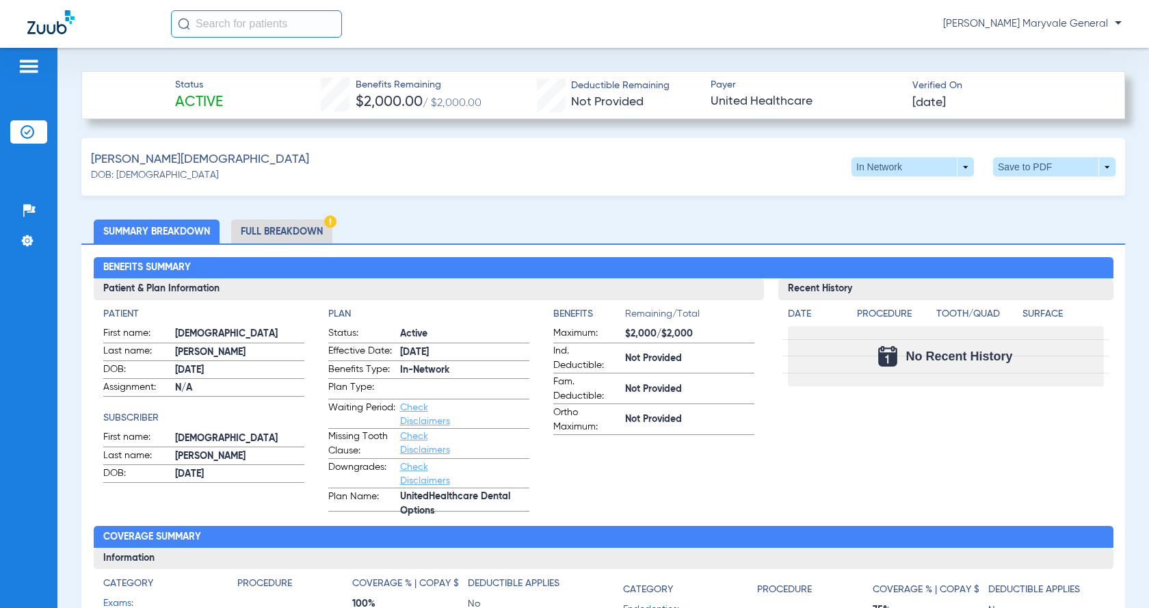
scroll to position [405, 0]
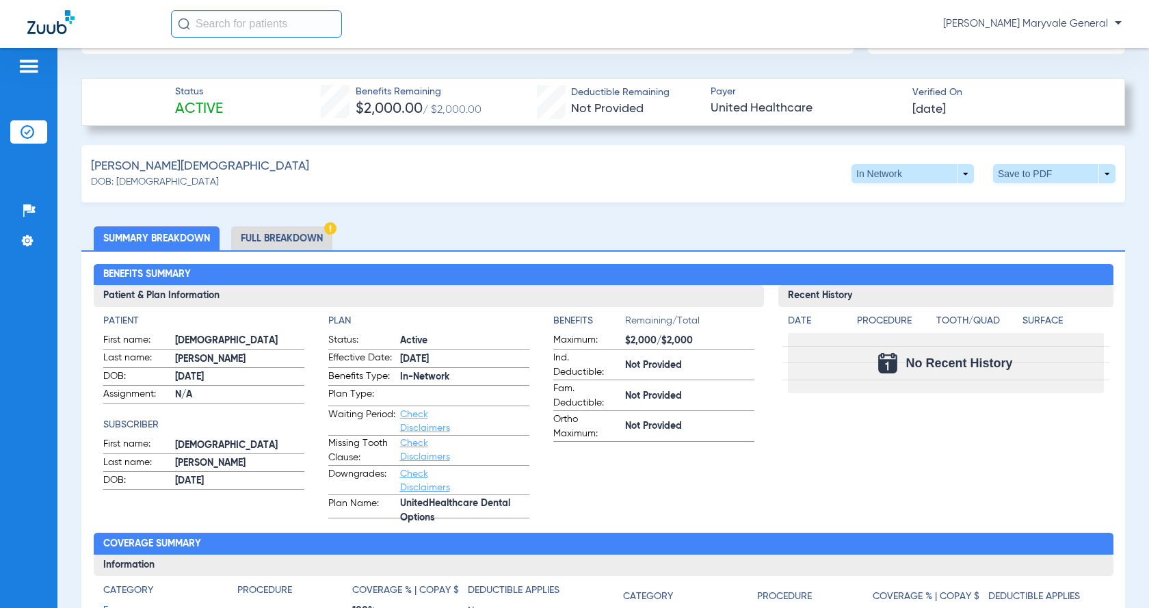
click at [242, 243] on li "Full Breakdown" at bounding box center [281, 238] width 101 height 24
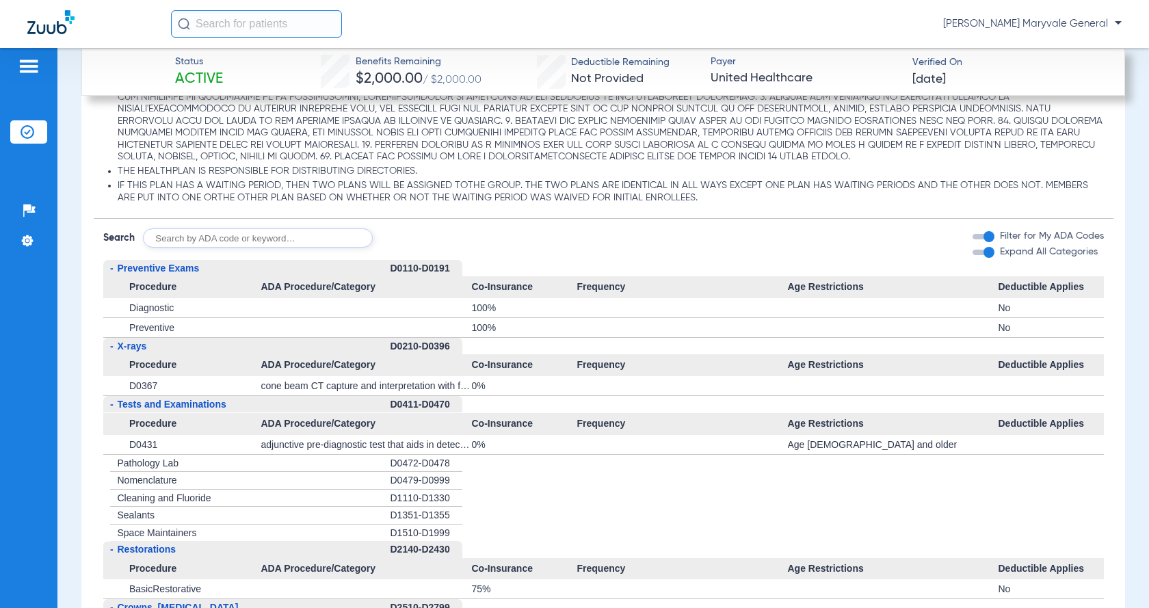
scroll to position [1590, 0]
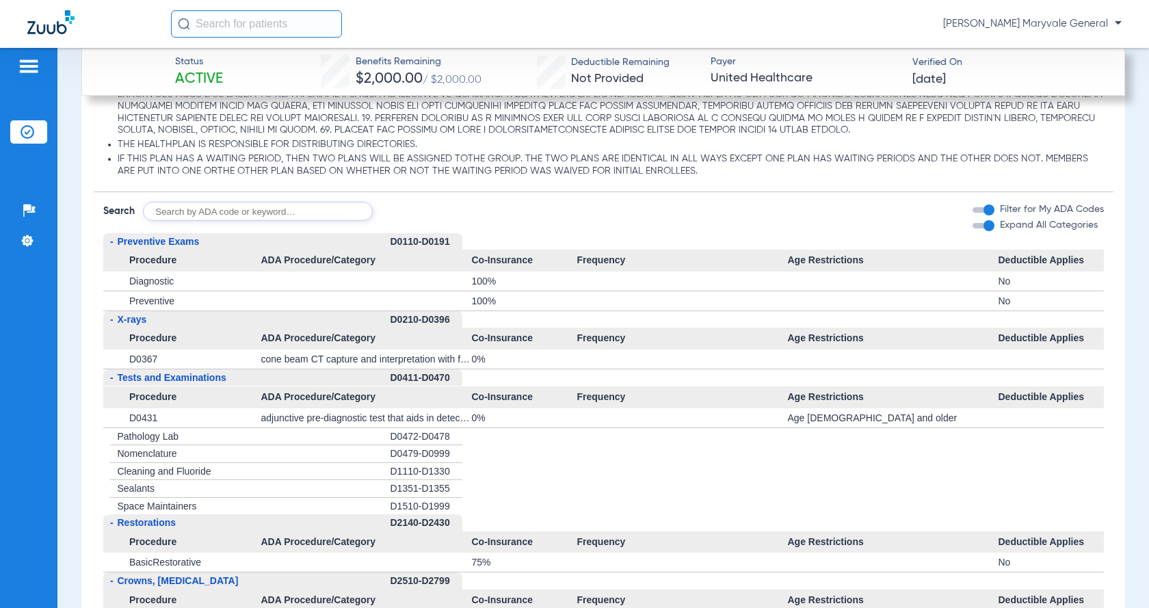
click at [973, 232] on div "Expand All Categories" at bounding box center [1034, 225] width 125 height 14
click at [972, 228] on div "button" at bounding box center [982, 225] width 21 height 5
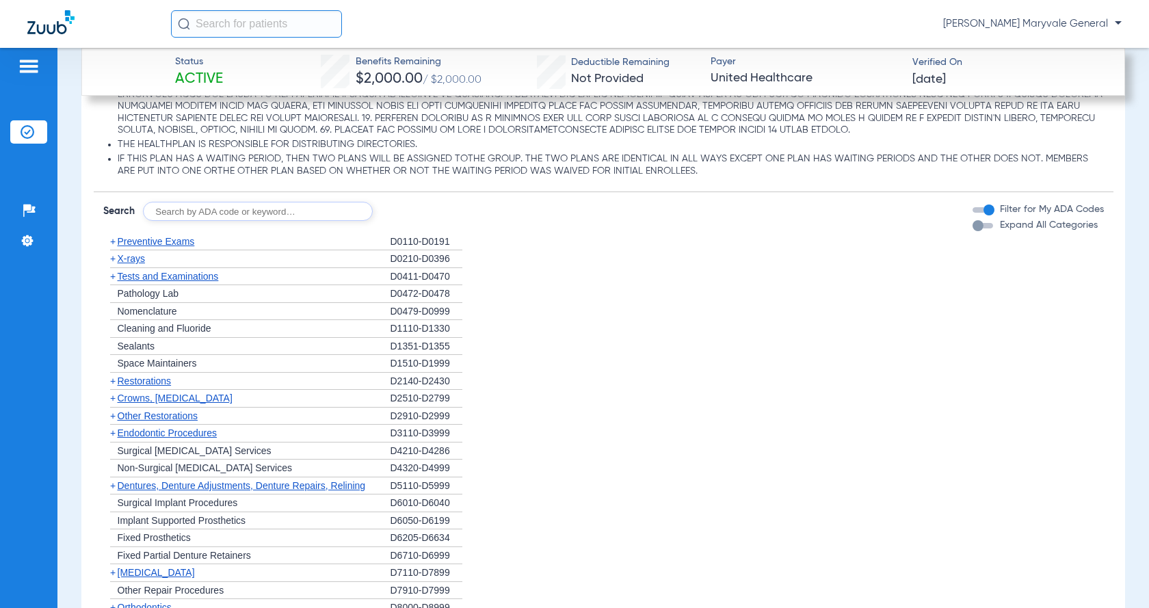
click at [972, 231] on div "button" at bounding box center [977, 225] width 11 height 11
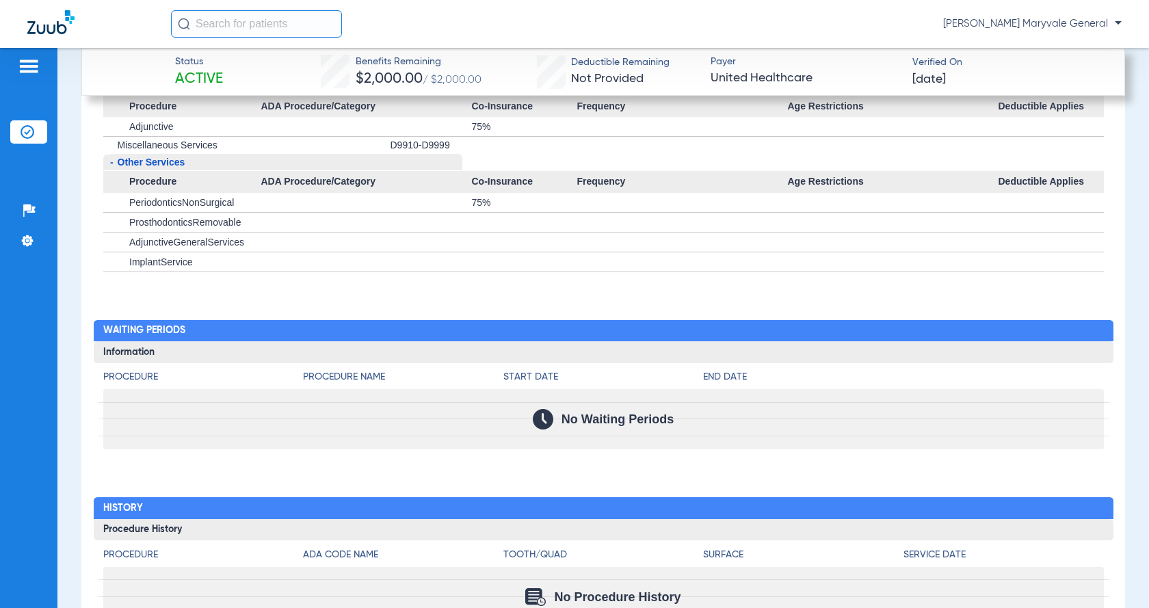
scroll to position [2574, 0]
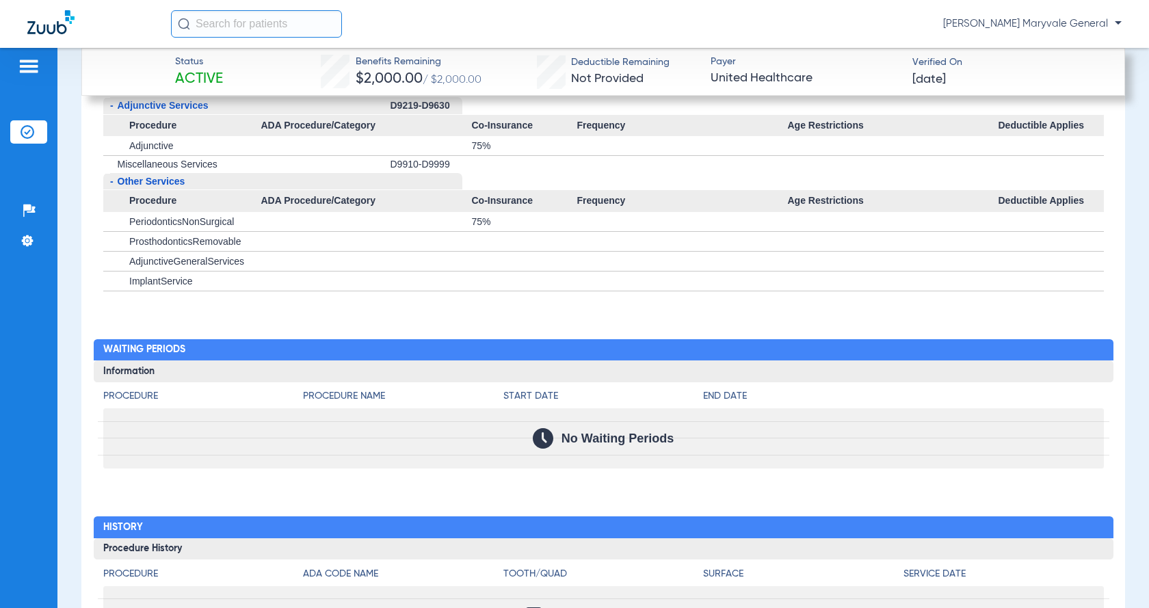
click at [132, 403] on h4 "Procedure" at bounding box center [203, 396] width 200 height 14
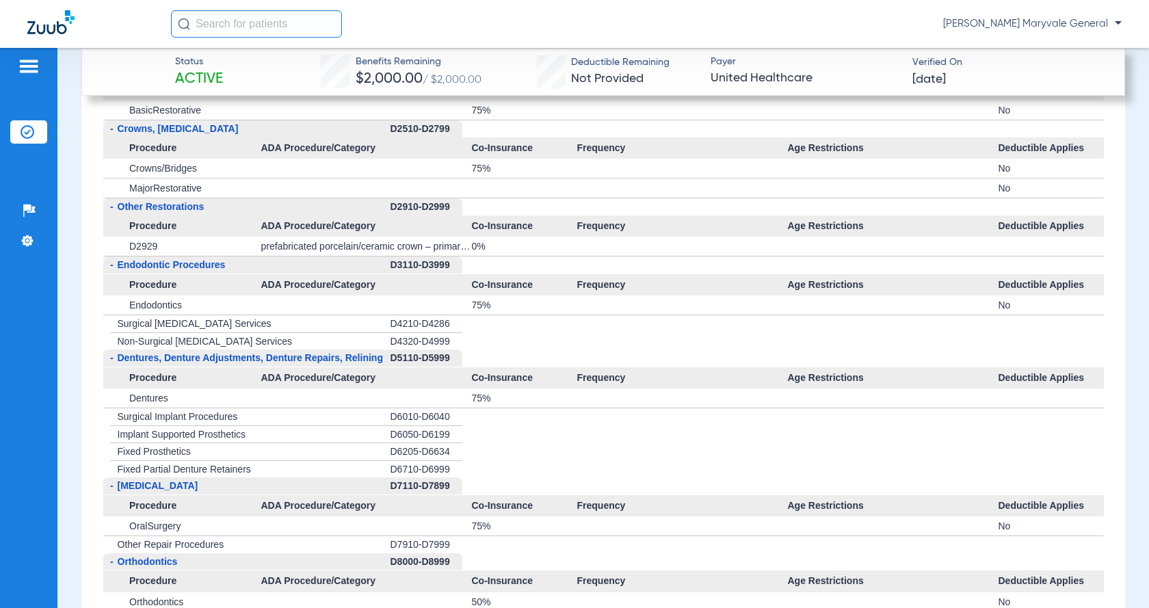
scroll to position [2027, 0]
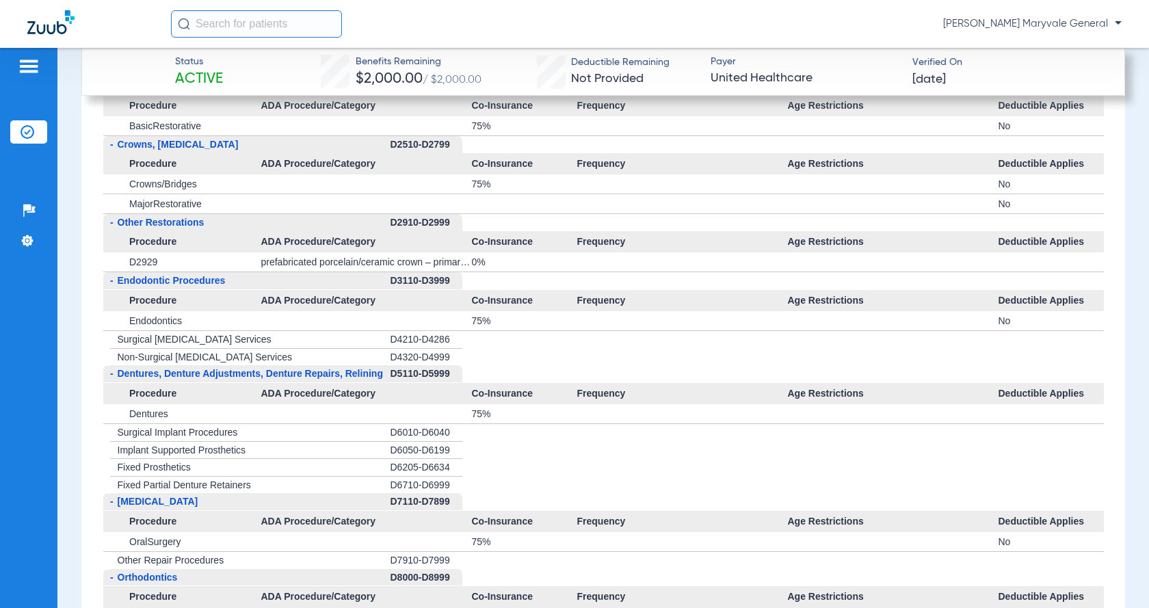
click at [0, 303] on div "Patients Insurance Verification Setup Help Center Settings" at bounding box center [28, 352] width 57 height 608
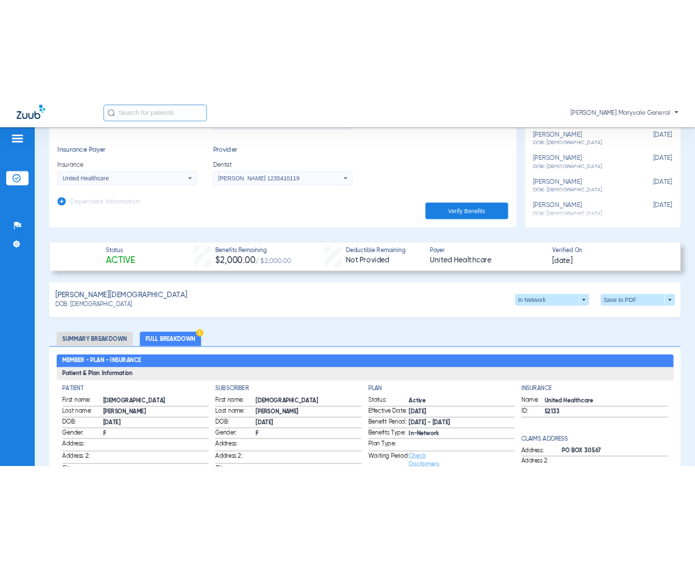
scroll to position [0, 0]
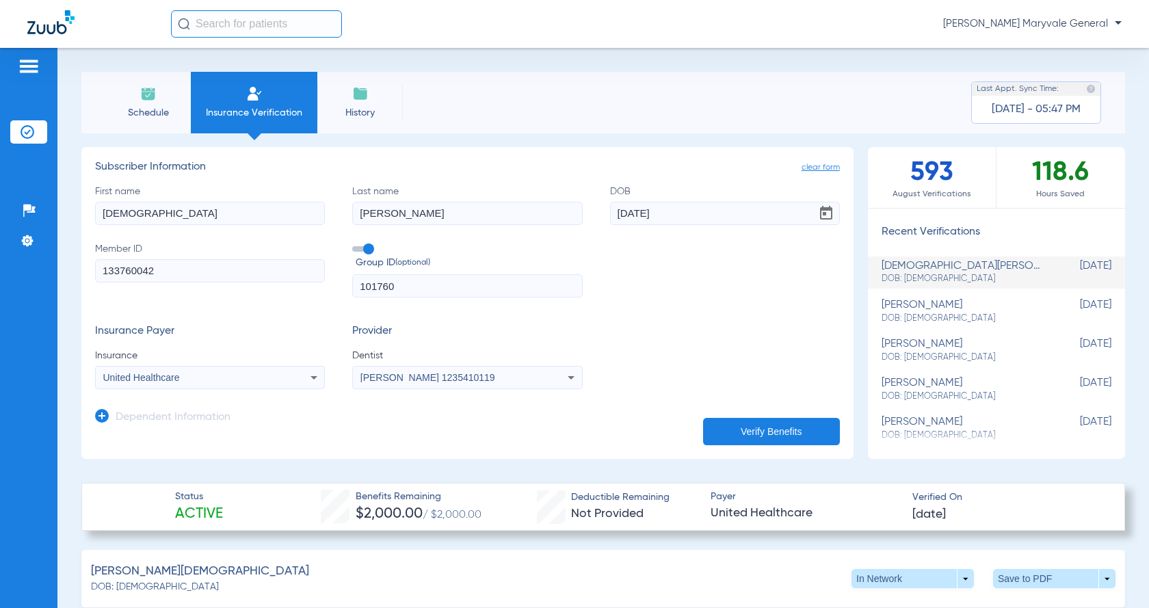
click at [142, 93] on img at bounding box center [148, 93] width 16 height 16
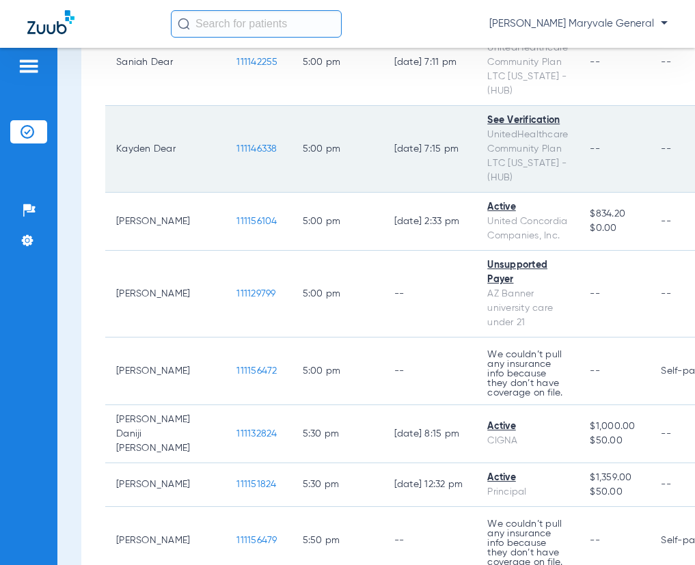
scroll to position [3191, 0]
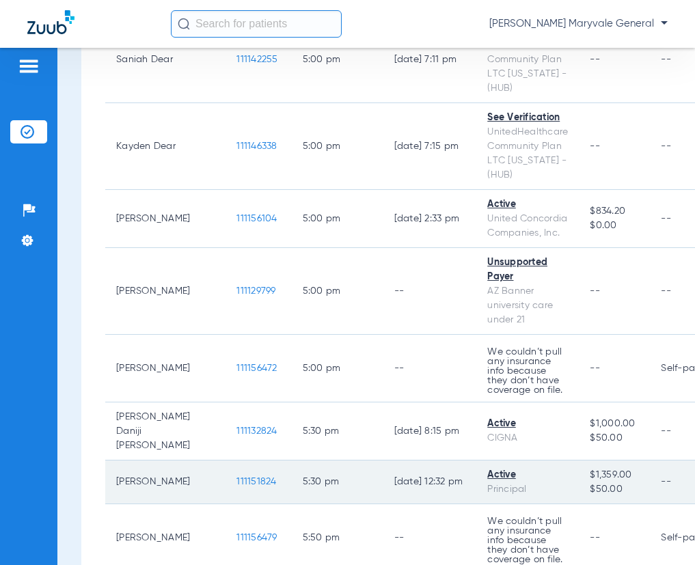
click at [237, 477] on span "111151824" at bounding box center [257, 482] width 40 height 10
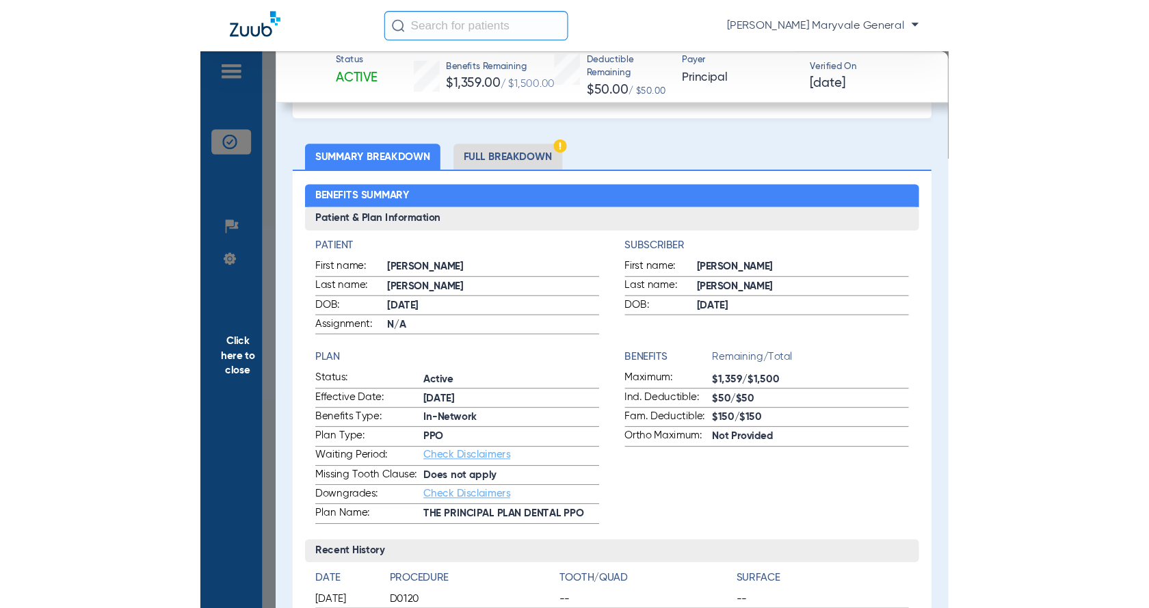
scroll to position [91, 0]
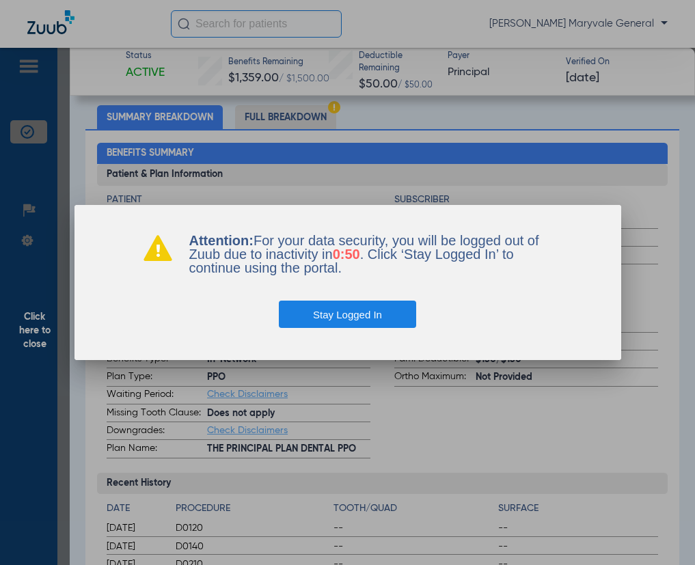
click at [366, 319] on button "Stay Logged In" at bounding box center [347, 314] width 137 height 27
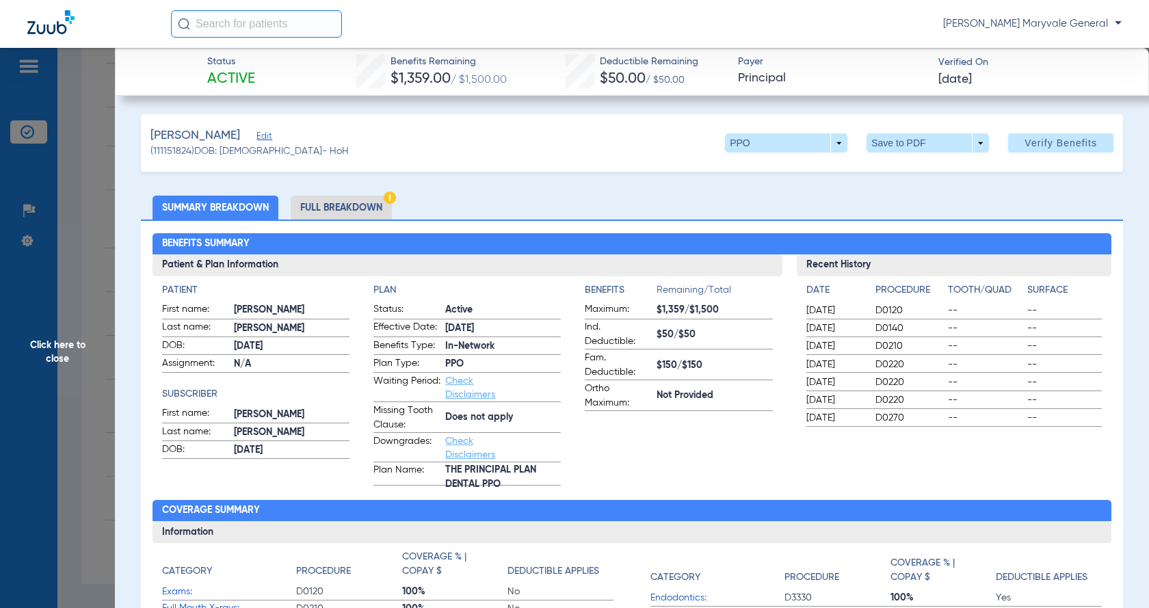
scroll to position [0, 0]
